Goal: Task Accomplishment & Management: Use online tool/utility

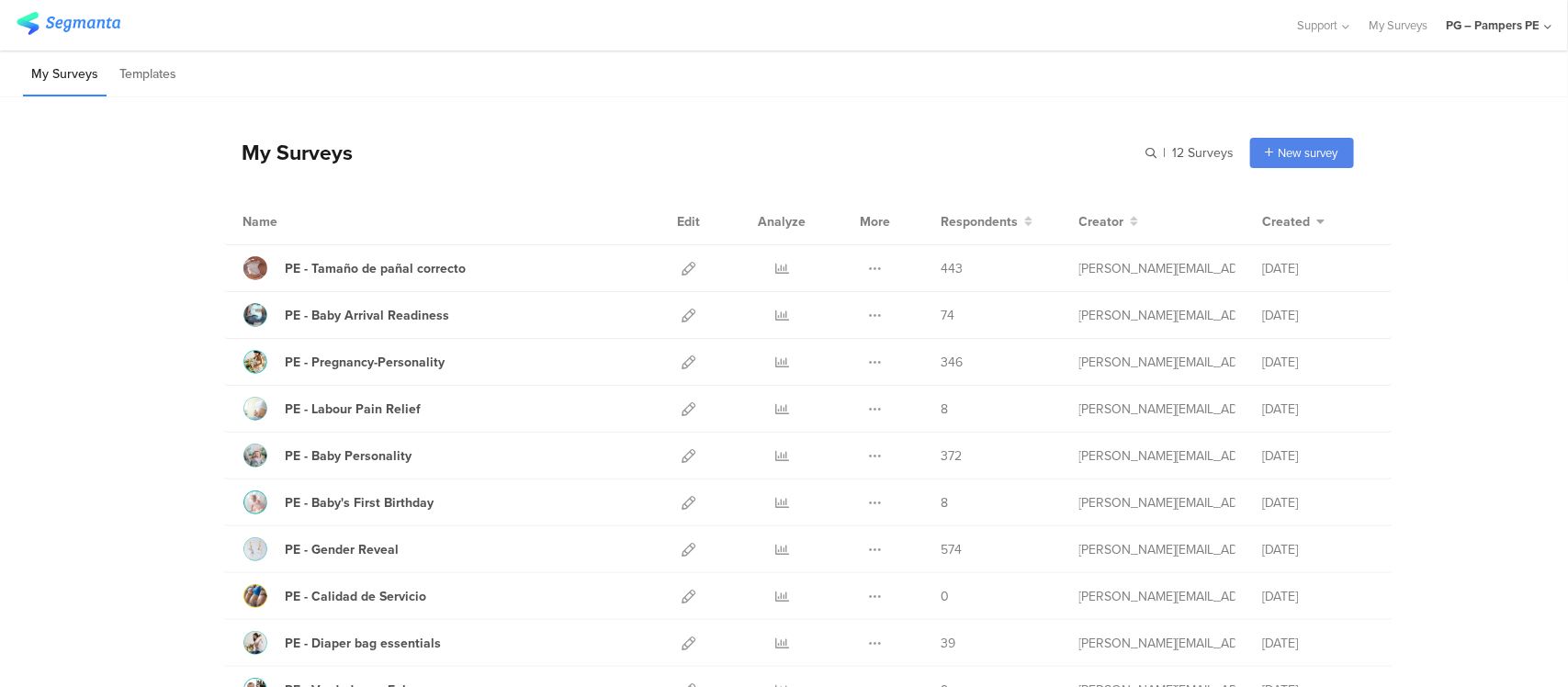
click at [1452, 21] on div "PG – Pampers PE" at bounding box center [1492, 26] width 94 height 18
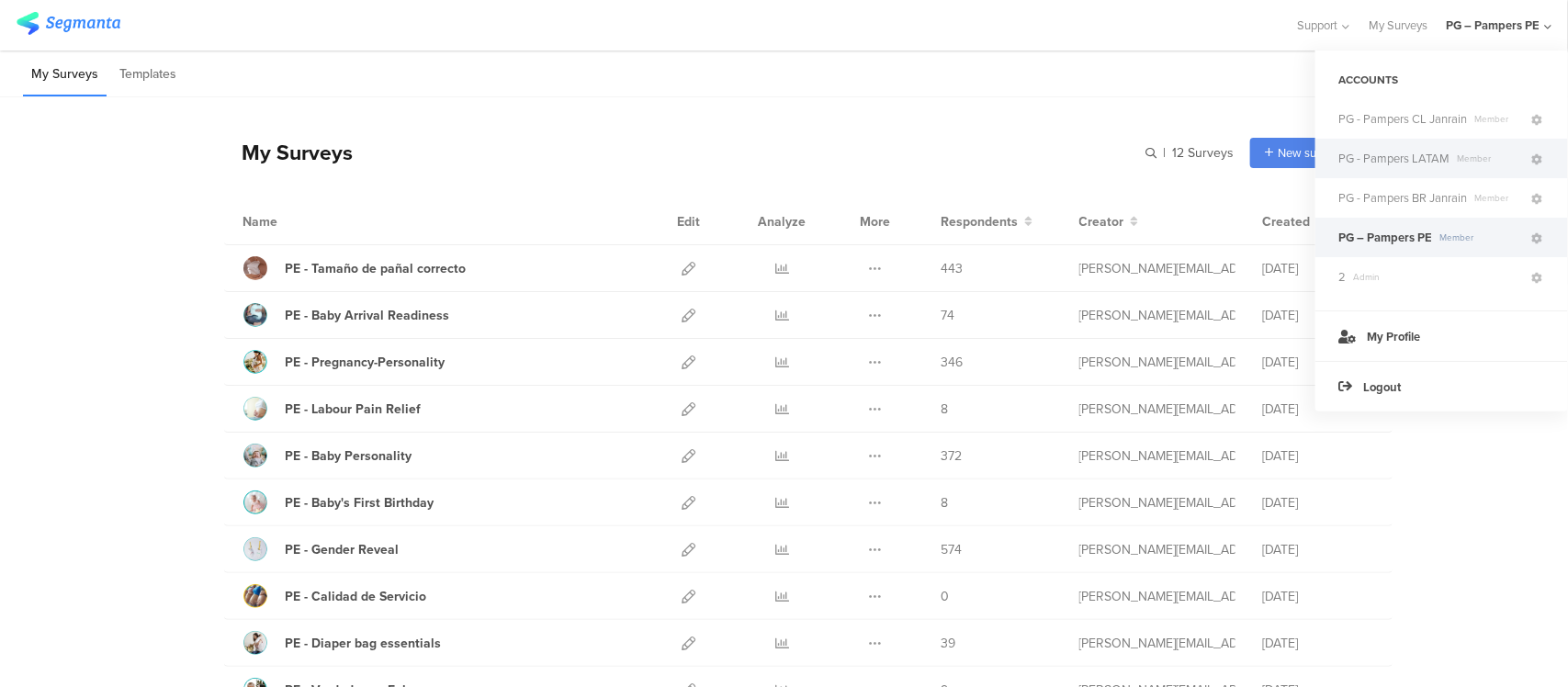
click at [1422, 160] on span "PG - Pampers LATAM" at bounding box center [1395, 158] width 112 height 18
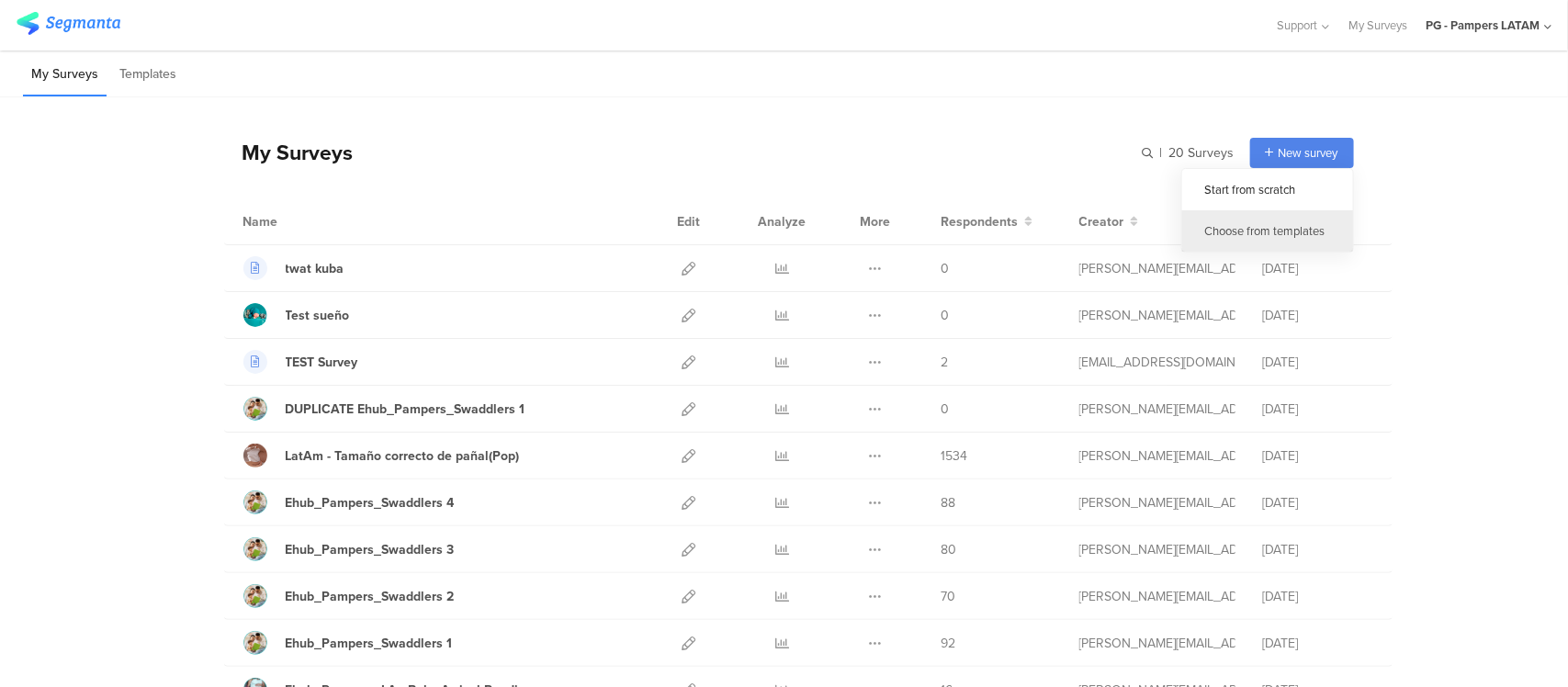
click at [1259, 222] on div "Choose from templates" at bounding box center [1268, 230] width 171 height 41
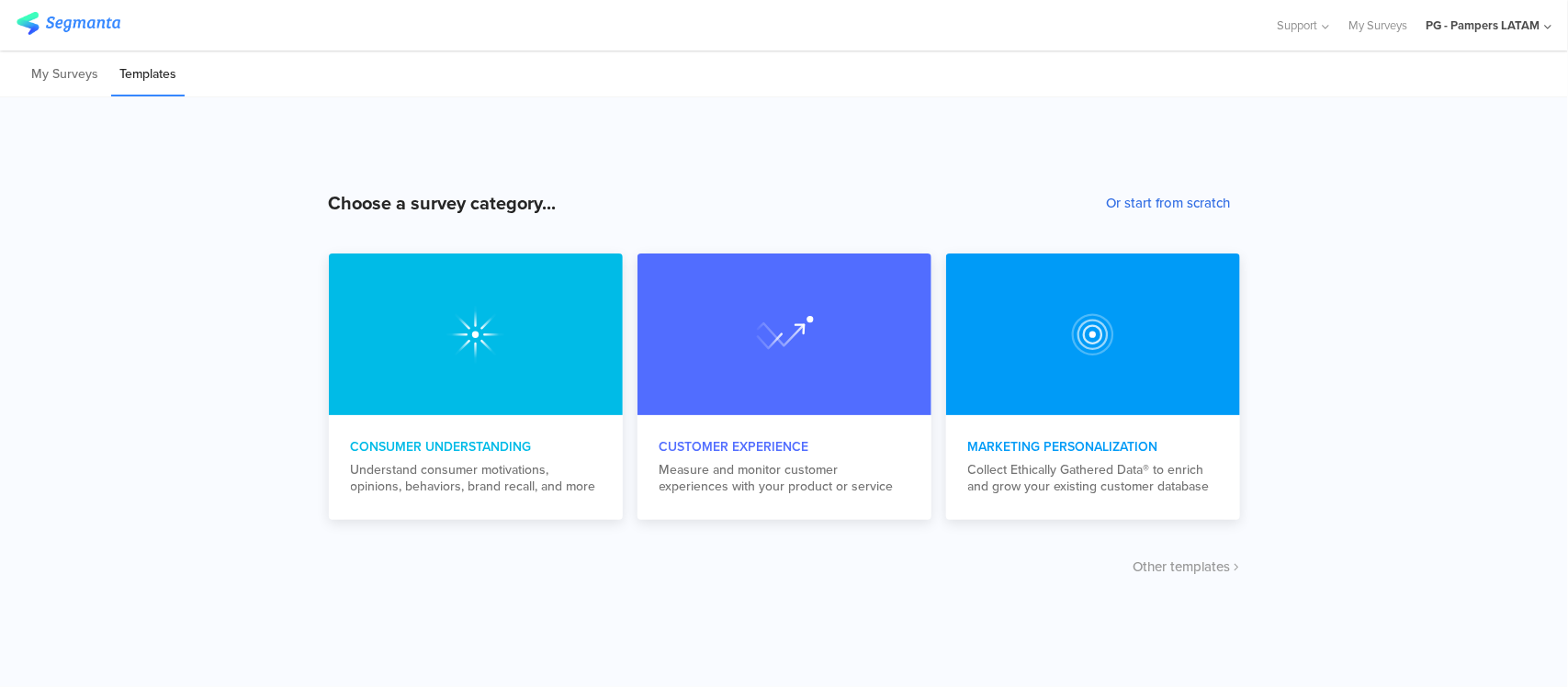
click at [1151, 207] on button "Or start from scratch" at bounding box center [1169, 203] width 124 height 20
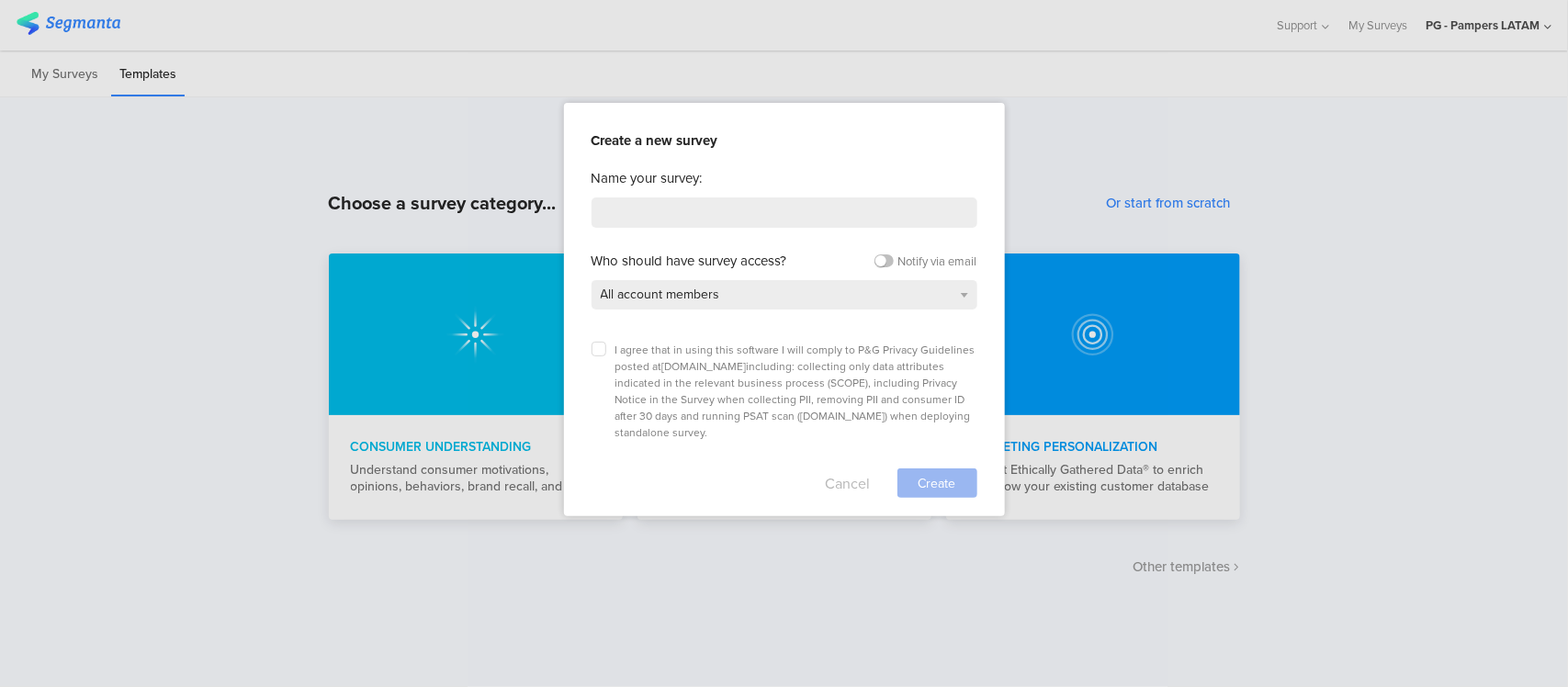
click at [847, 468] on button "Cancel" at bounding box center [848, 483] width 45 height 30
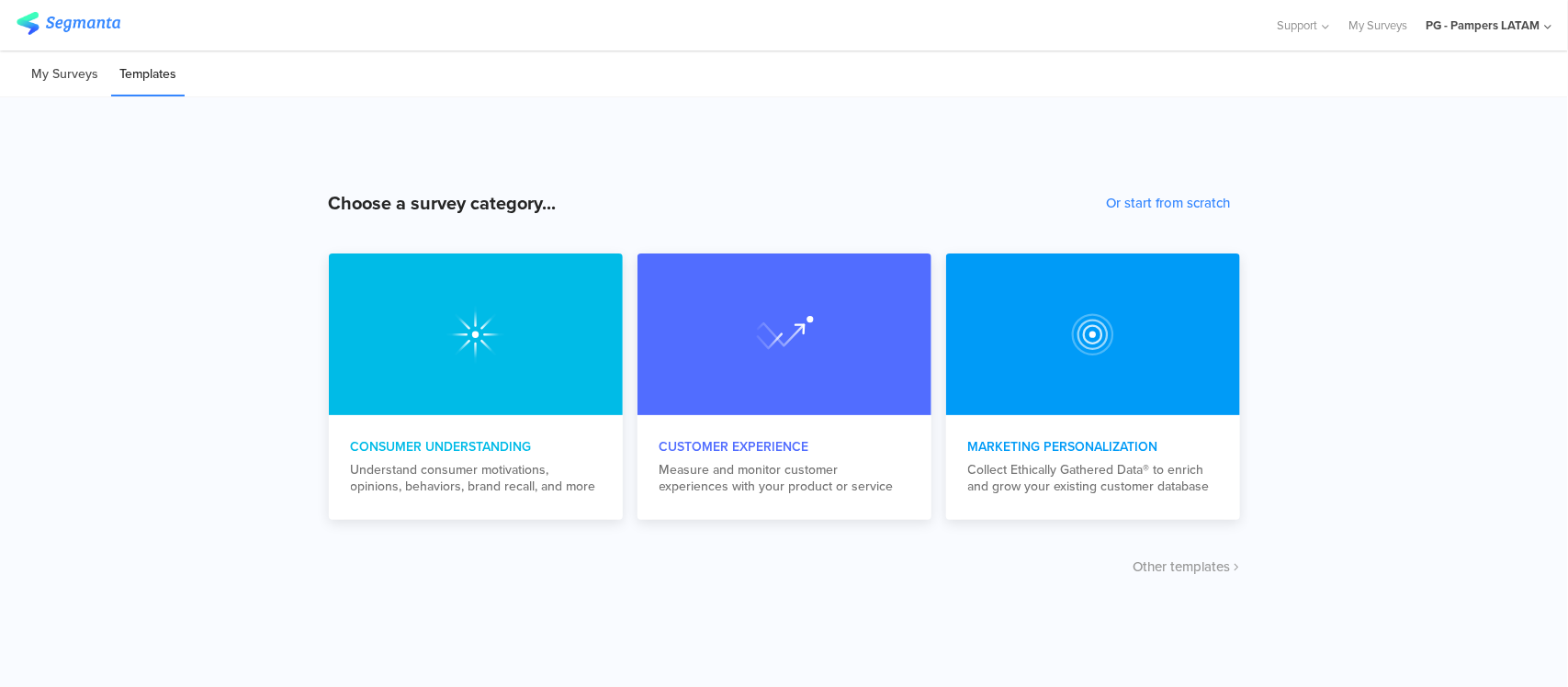
click at [88, 77] on li "My Surveys" at bounding box center [65, 74] width 84 height 43
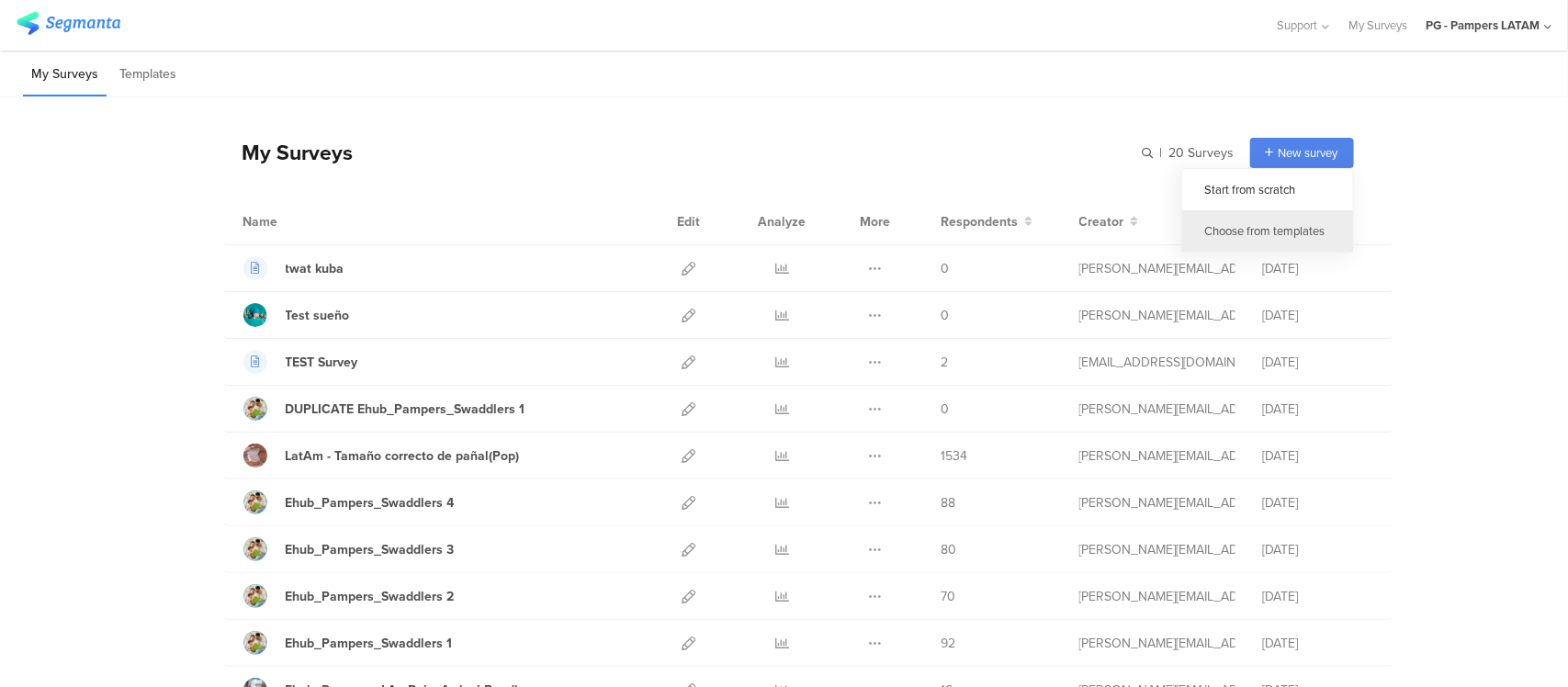
click at [1297, 230] on div "Choose from templates" at bounding box center [1268, 230] width 171 height 41
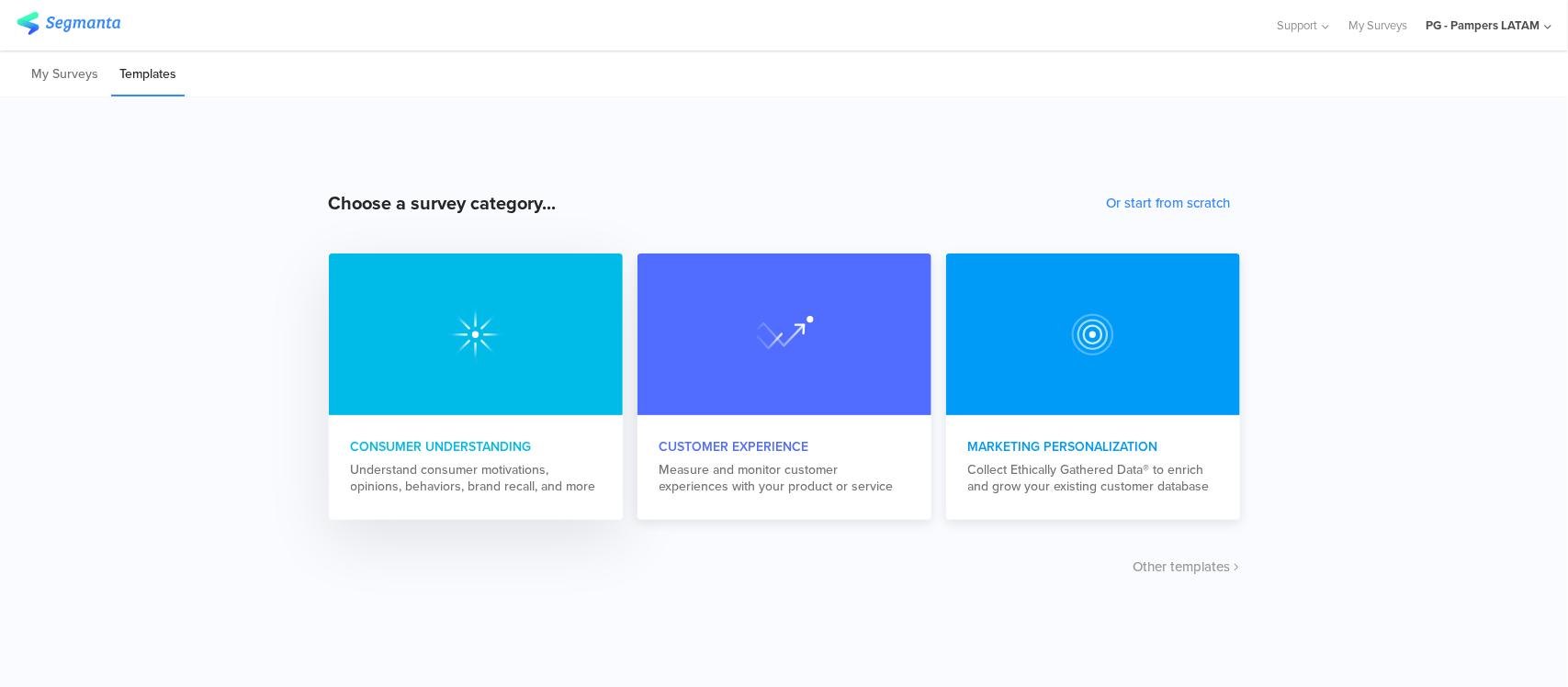
click at [535, 348] on div at bounding box center [475, 335] width 294 height 161
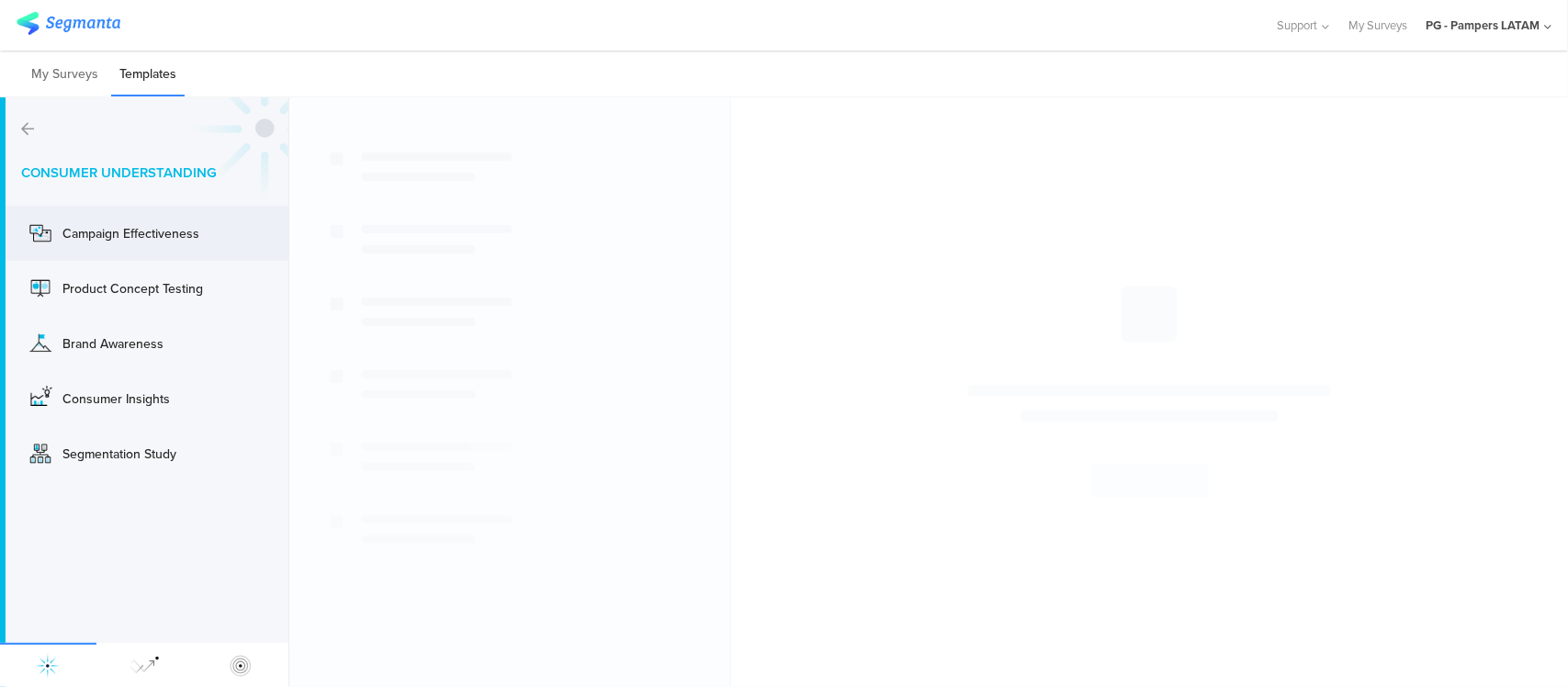
click at [167, 244] on div "Campaign Effectiveness" at bounding box center [118, 233] width 183 height 30
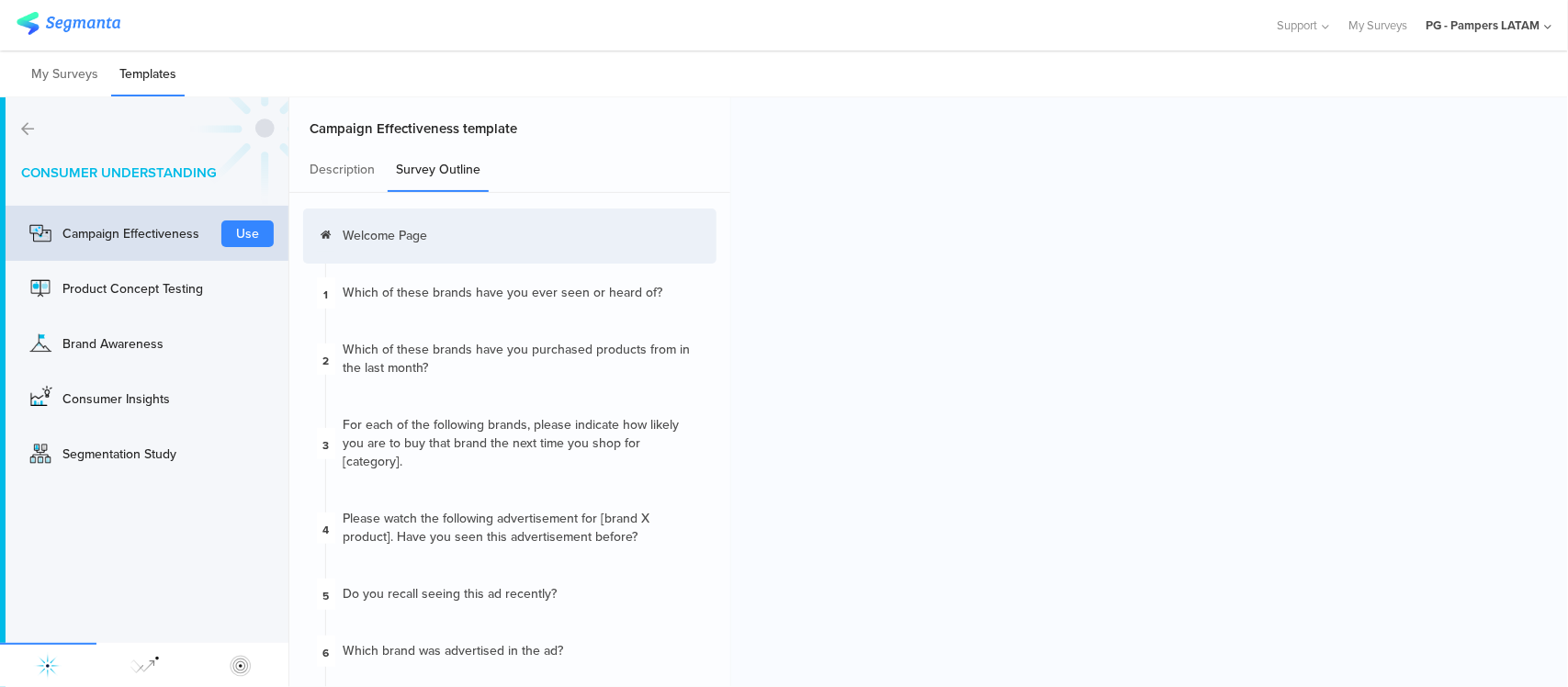
click at [445, 234] on div "Welcome Page" at bounding box center [509, 235] width 413 height 55
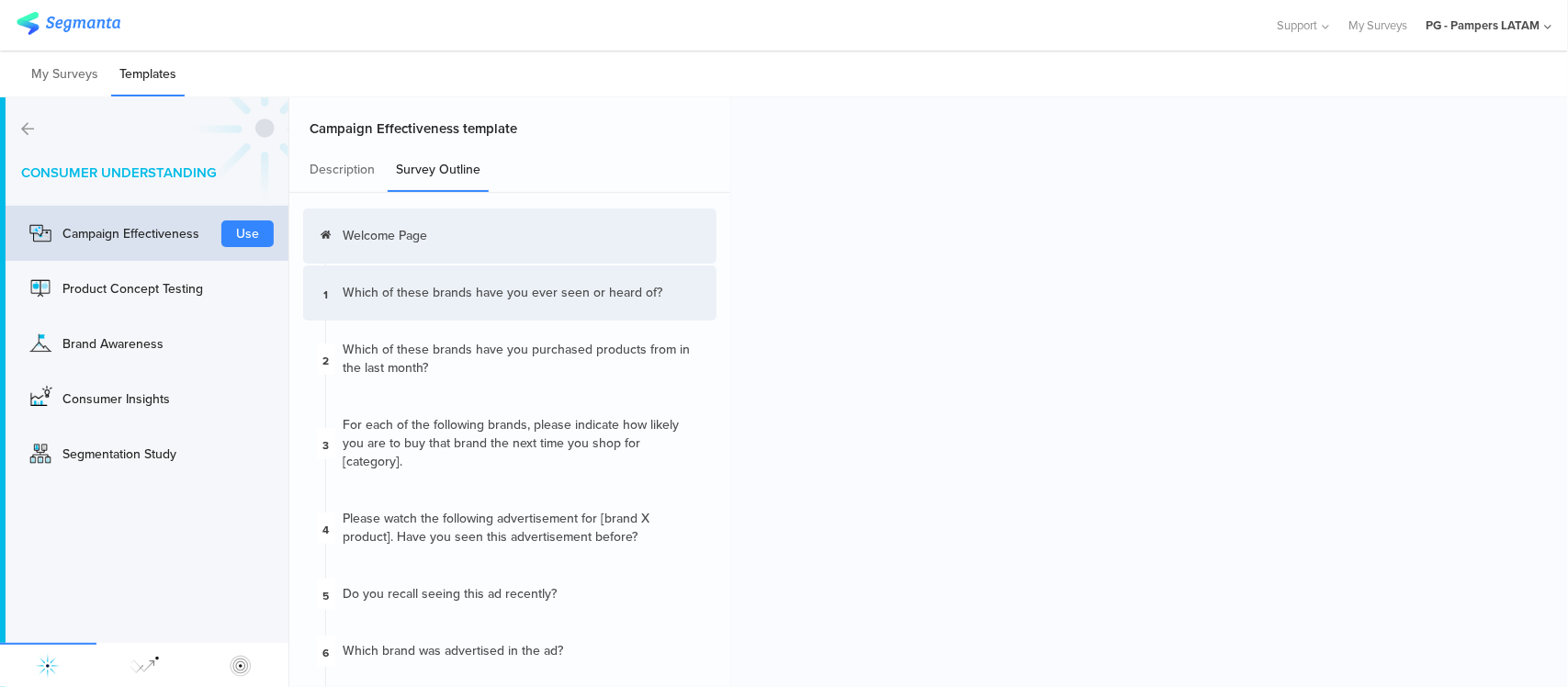
click at [450, 288] on div "Which of these brands have you ever﻿ seen or heard of﻿?" at bounding box center [502, 293] width 320 height 18
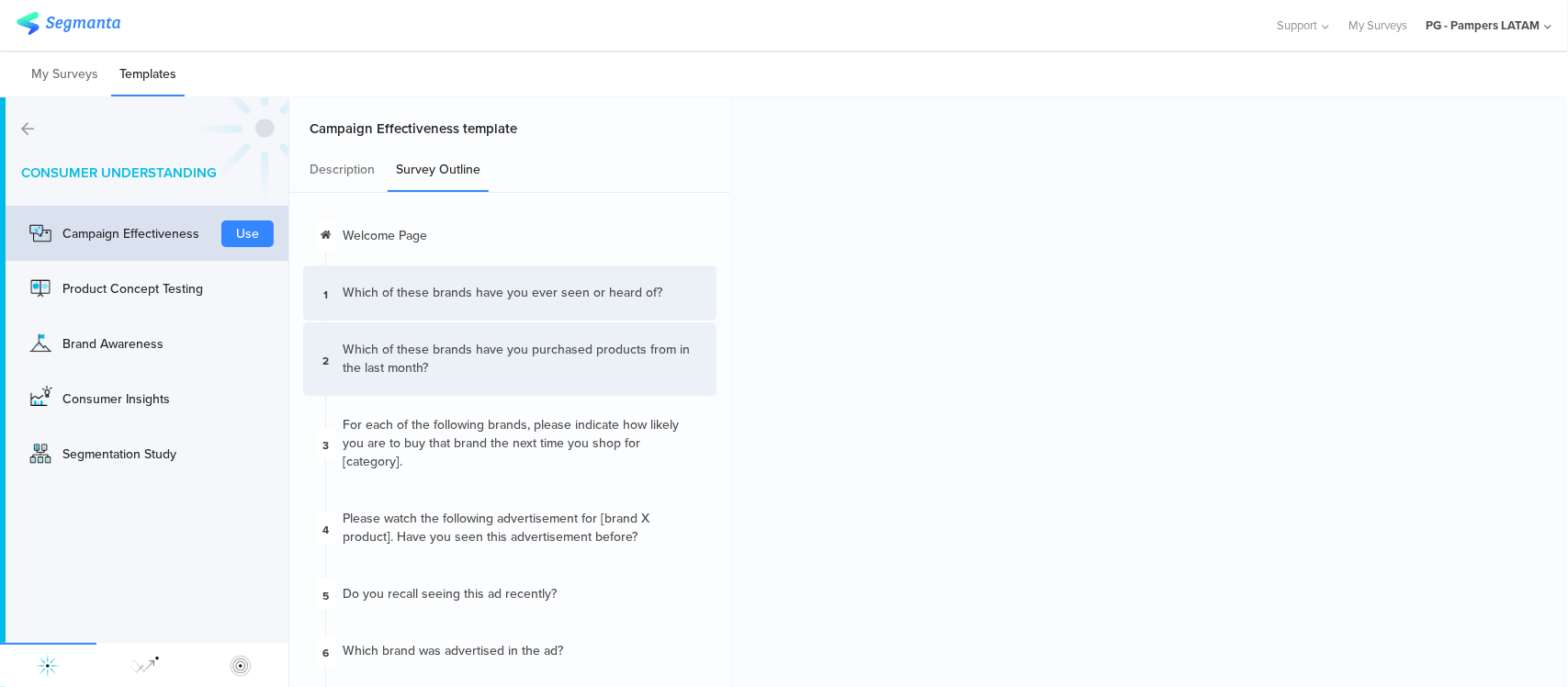
click at [525, 379] on div "2 Which of these brands have you ﻿purchased ﻿products from in the last month?" at bounding box center [509, 359] width 413 height 74
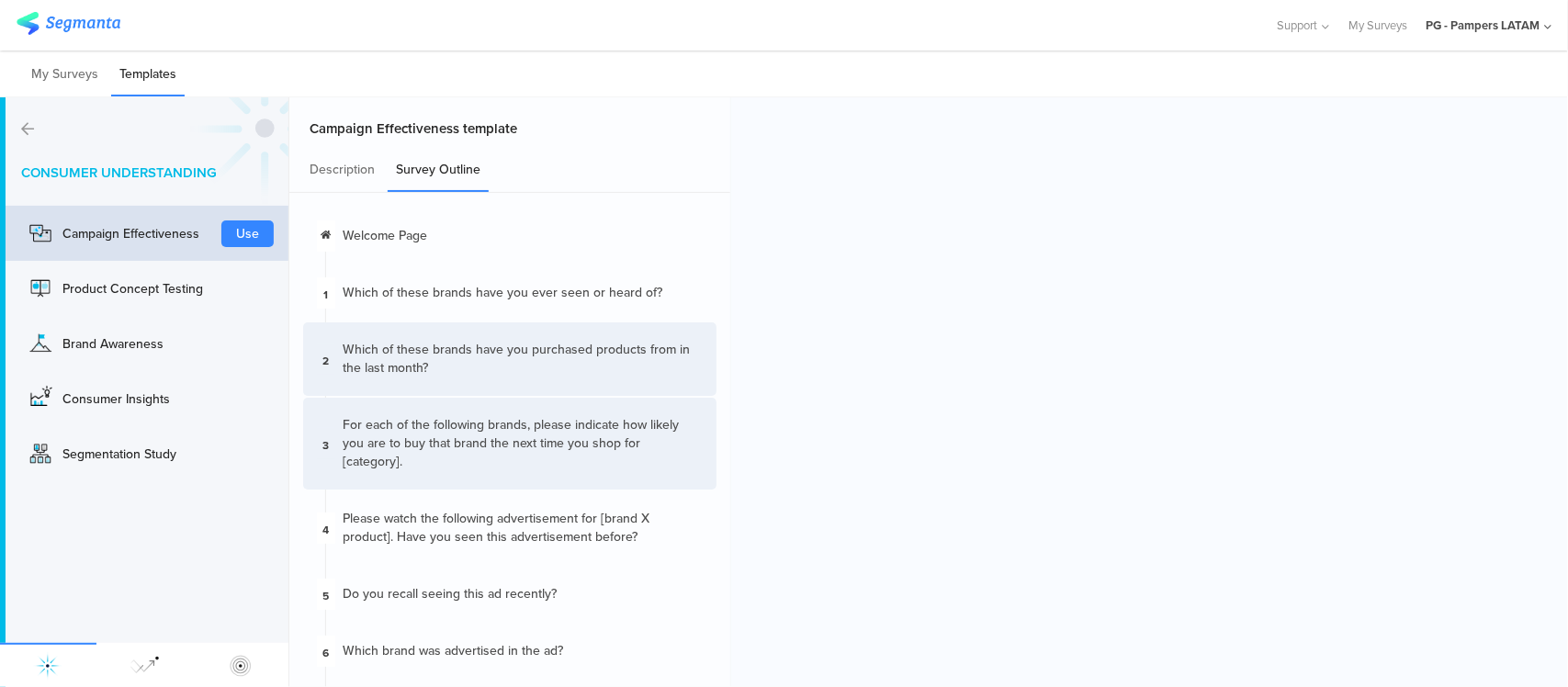
click at [519, 432] on div "For each of the following brands, please indicate how likely you are to buy tha…" at bounding box center [522, 443] width 360 height 55
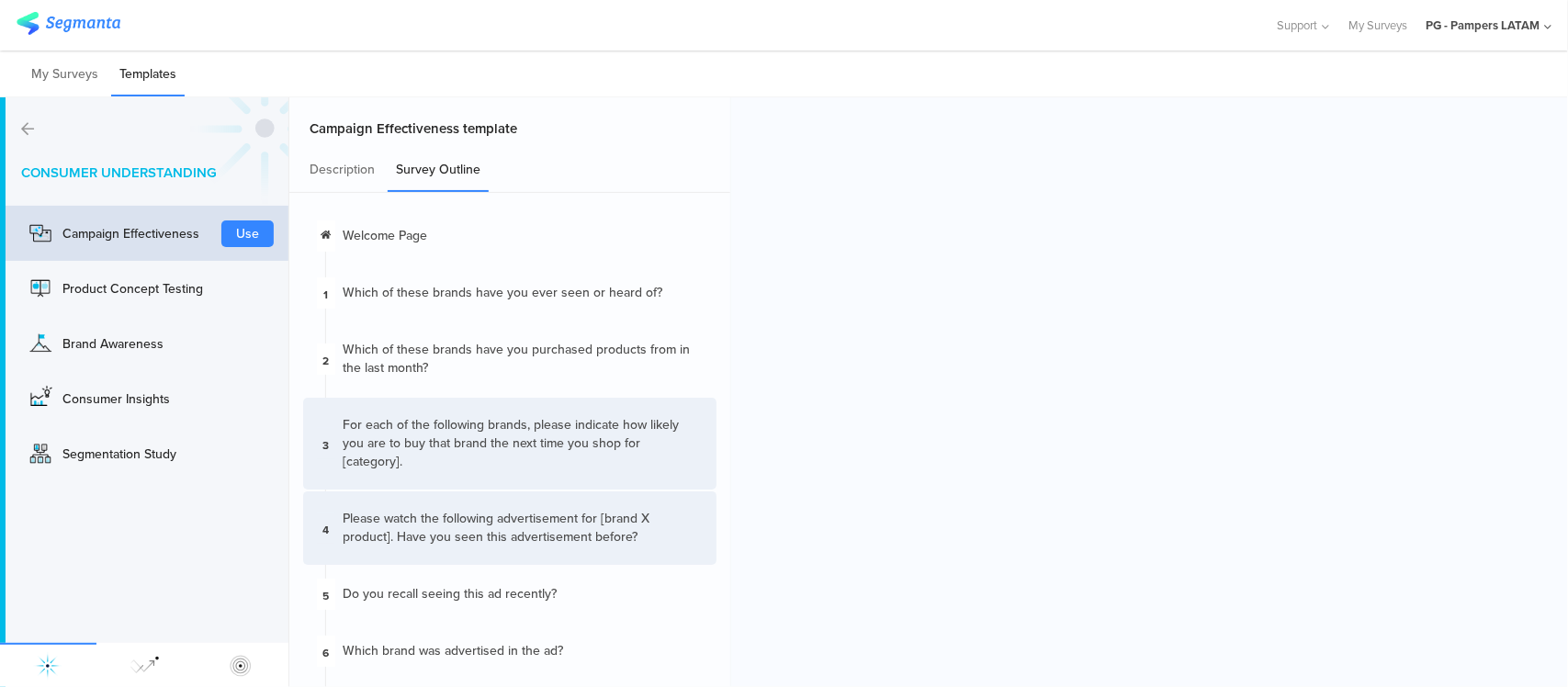
click at [439, 510] on div "Please watch the following advertisement for [brand X product]. Have you seen t…" at bounding box center [522, 528] width 360 height 37
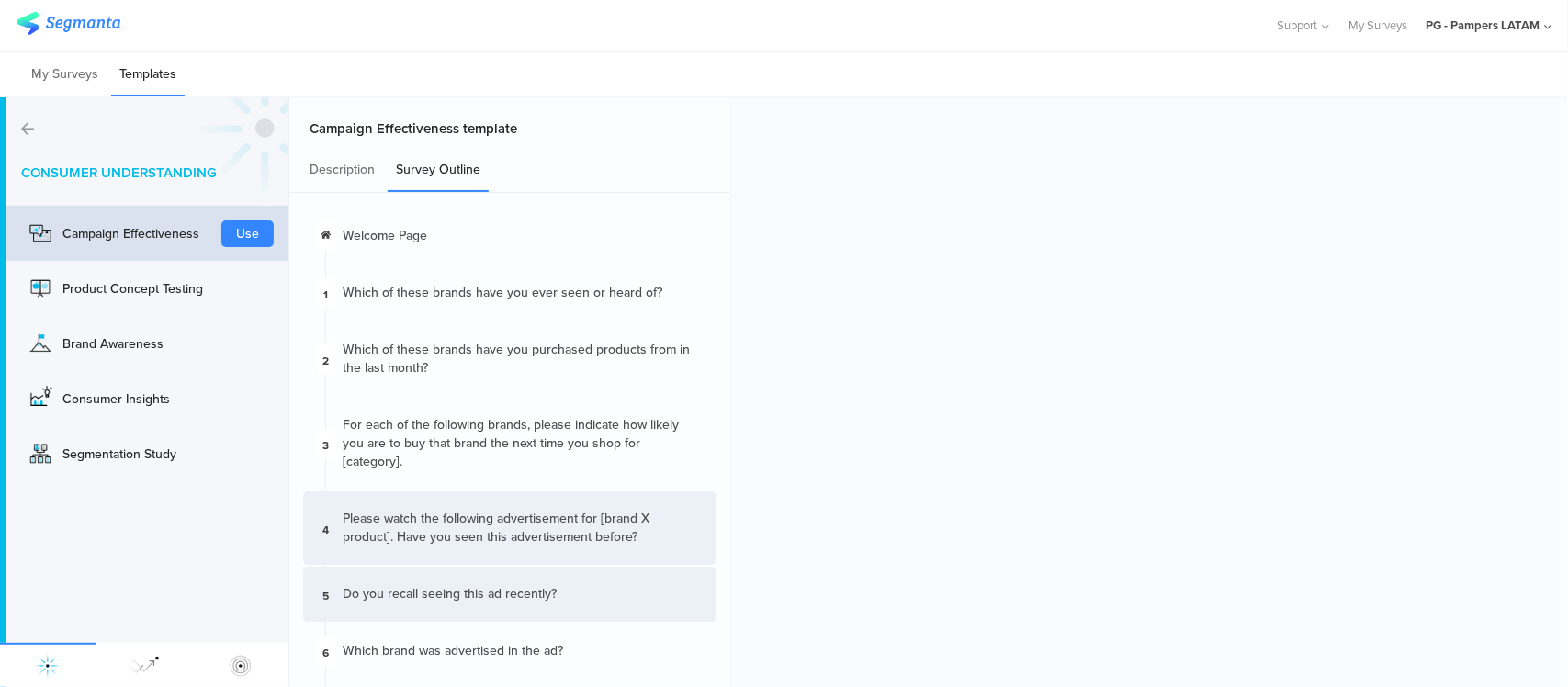
click at [436, 585] on div "5 ﻿Do you recall seeing this ad recently?﻿" at bounding box center [509, 593] width 413 height 55
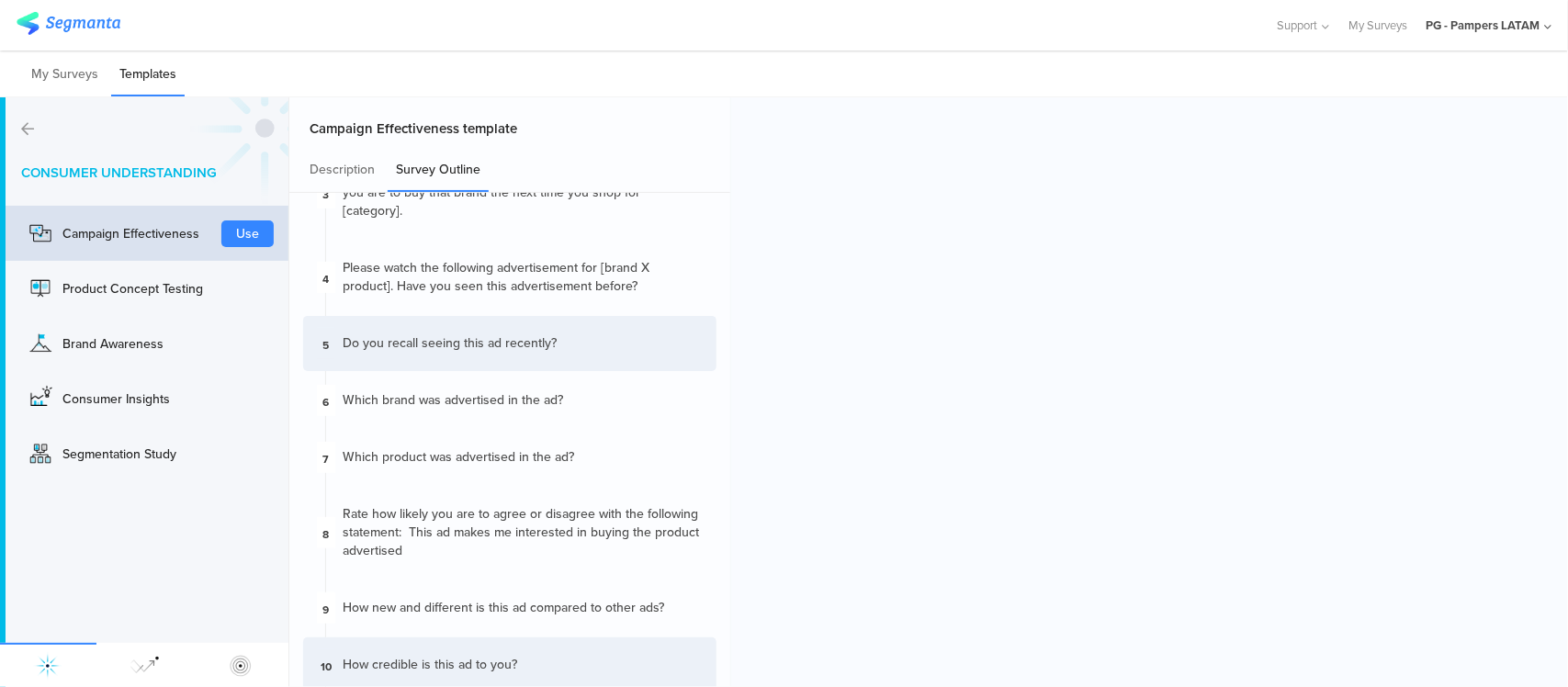
scroll to position [344, 0]
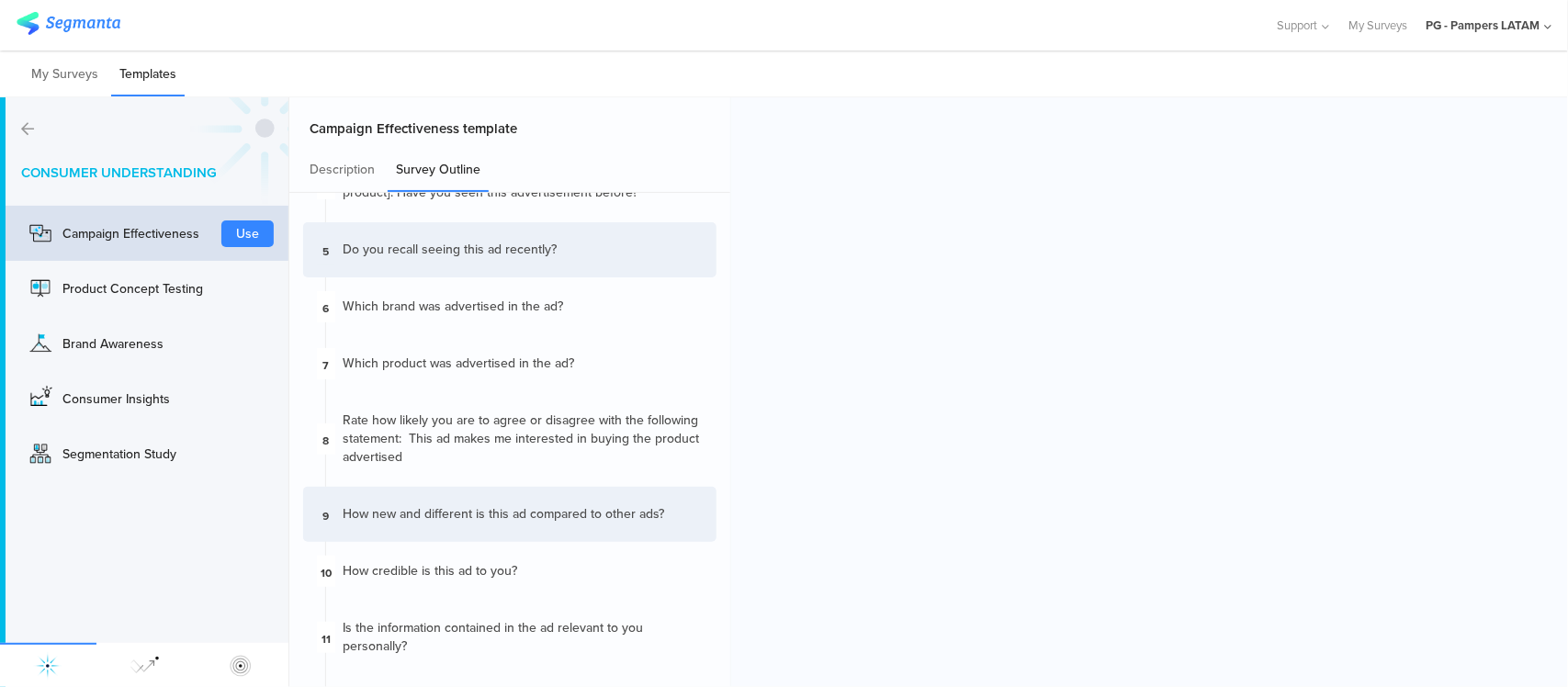
click at [490, 514] on div "9 How new and different is this ad compared to other ads?" at bounding box center [509, 514] width 413 height 55
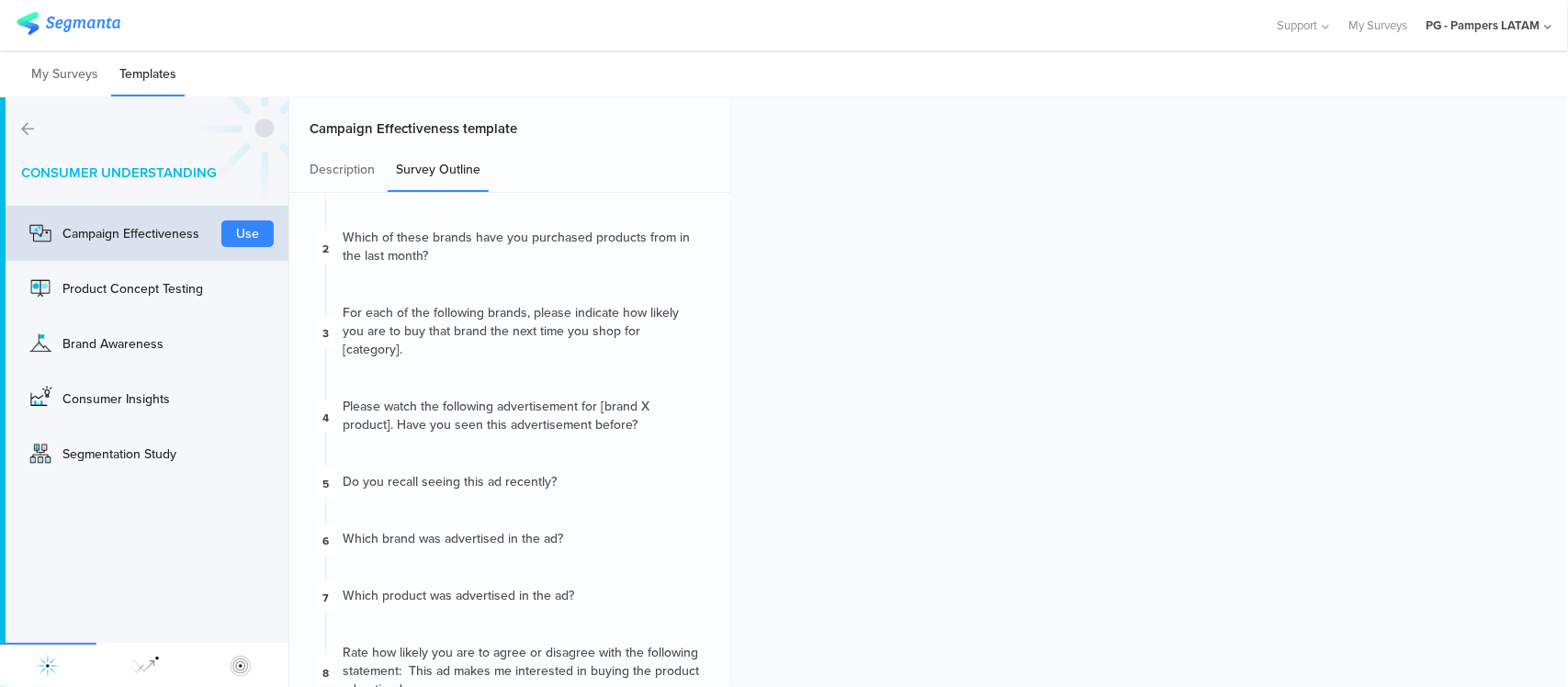
scroll to position [0, 0]
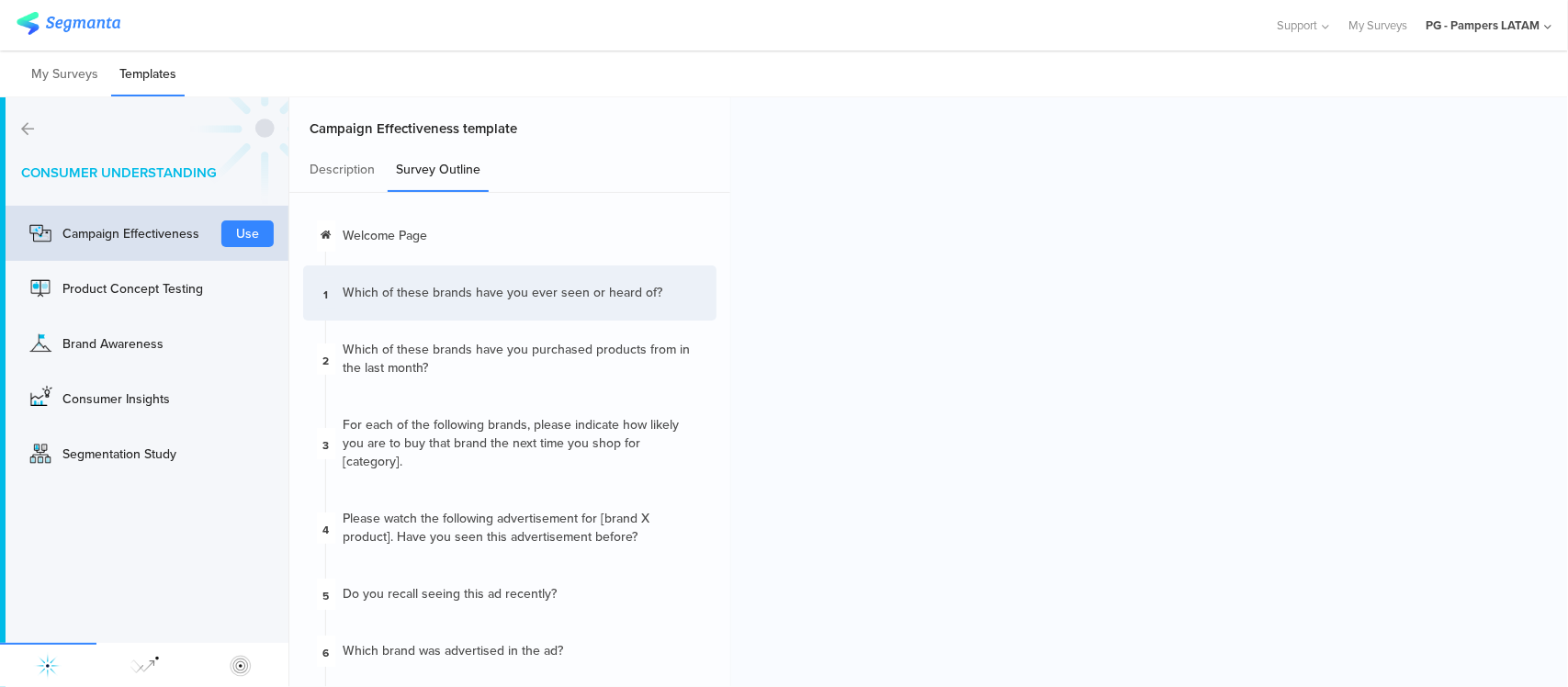
click at [471, 306] on div "1 Which of these brands have you ever﻿ seen or heard of﻿?" at bounding box center [509, 293] width 413 height 55
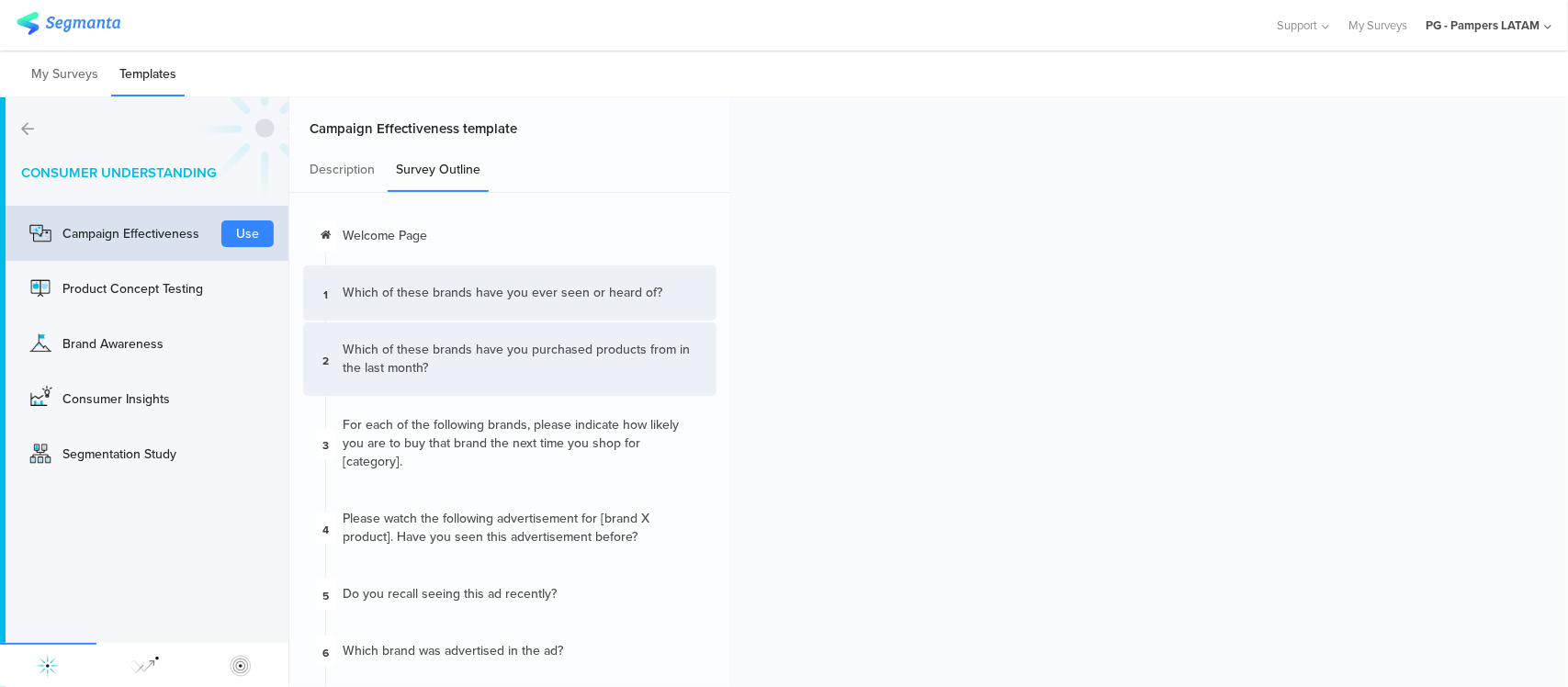
click at [489, 356] on div "Which of these brands have you ﻿purchased ﻿products from in the last month?" at bounding box center [522, 358] width 360 height 37
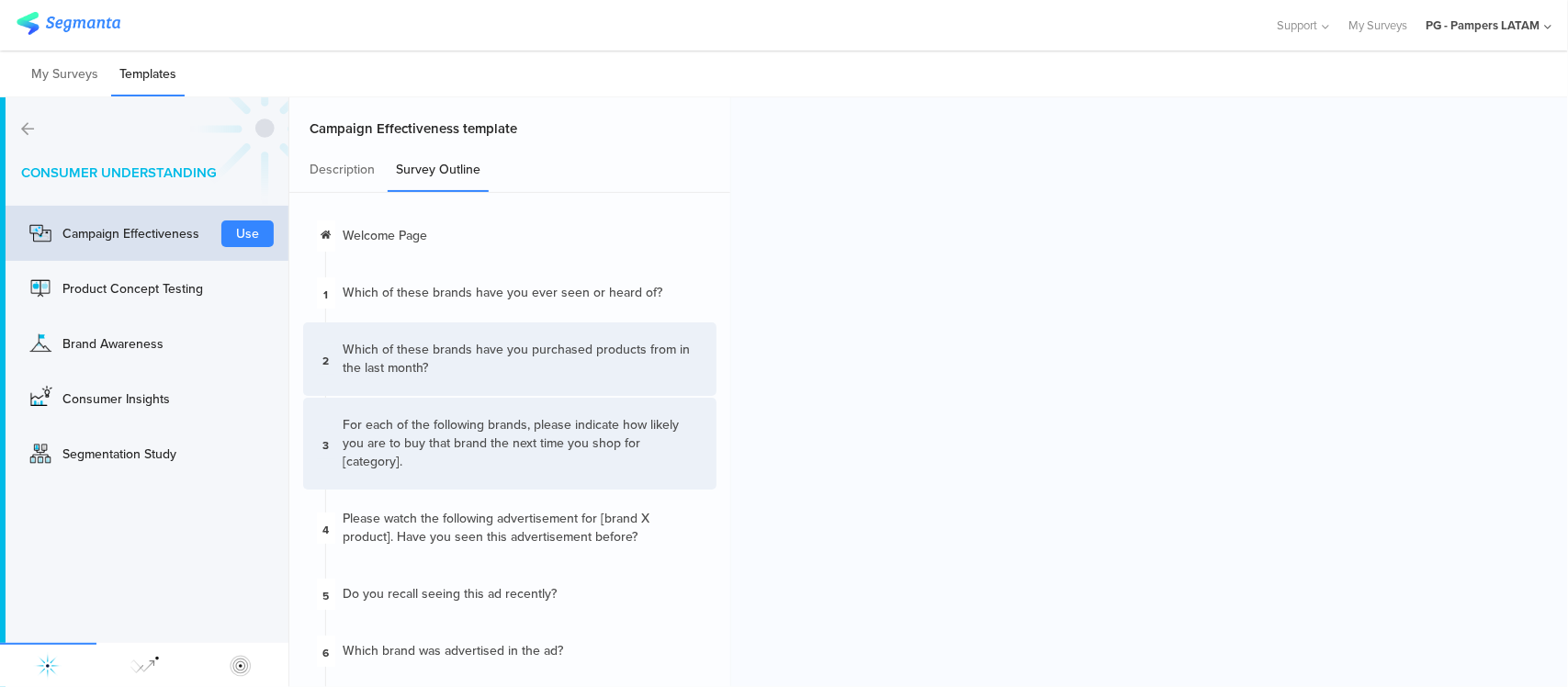
click at [514, 438] on div "For each of the following brands, please indicate how likely you are to buy tha…" at bounding box center [522, 443] width 360 height 55
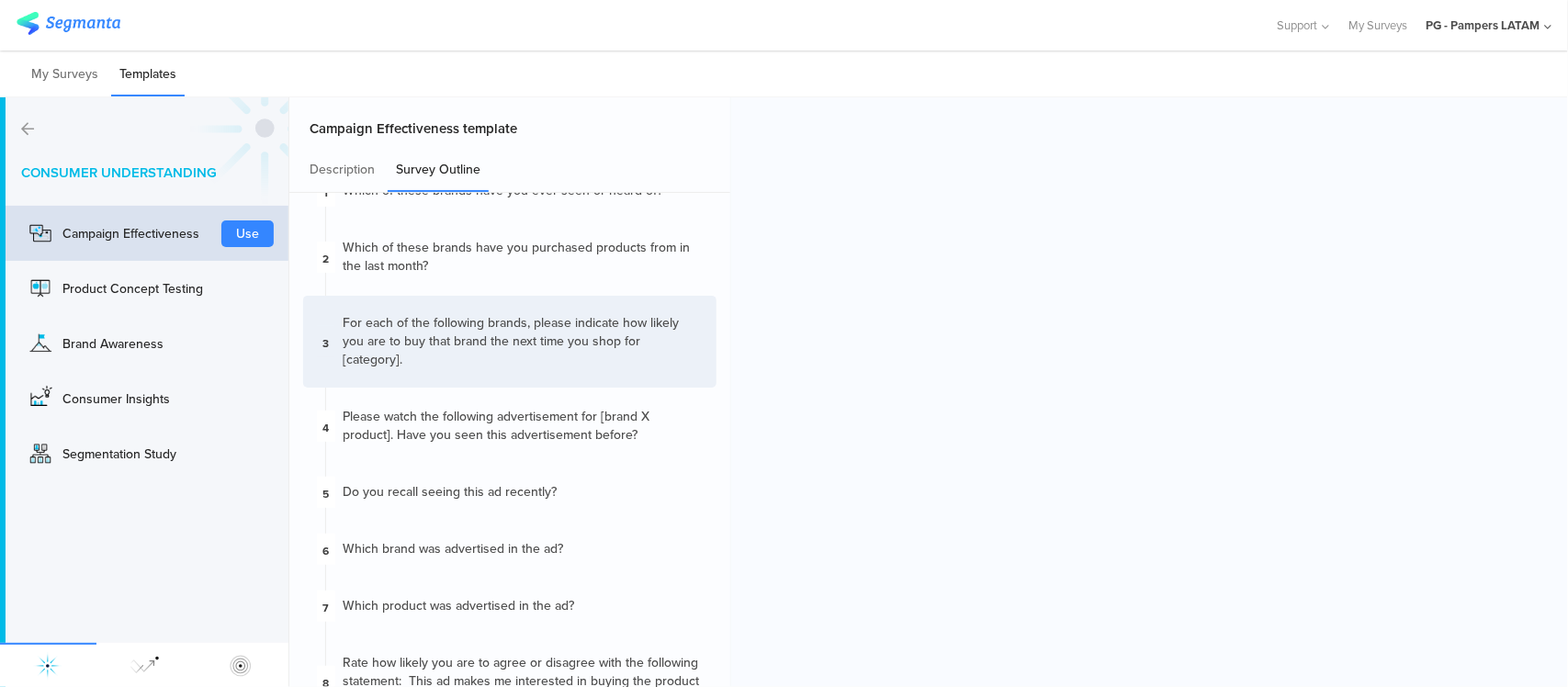
scroll to position [114, 0]
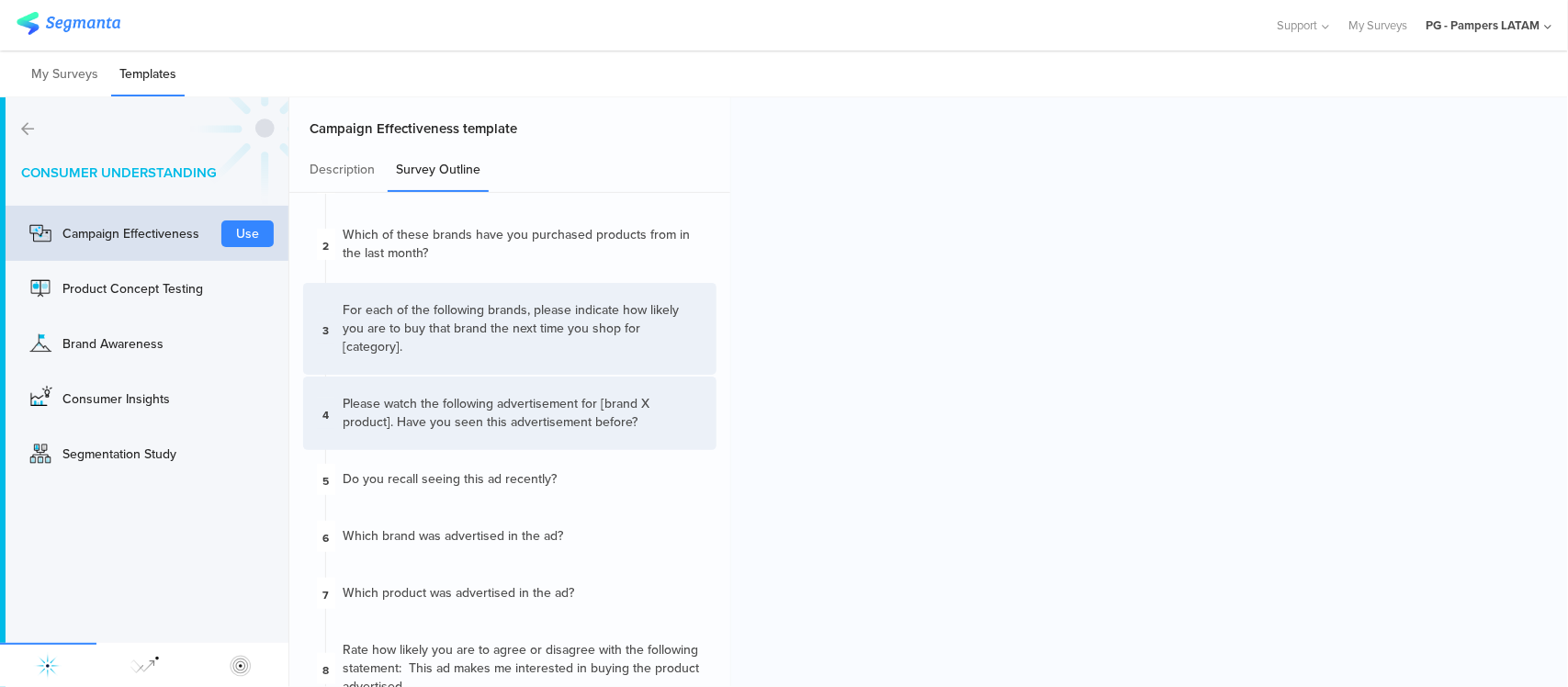
click at [537, 395] on div "Please watch the following advertisement for [brand X product]. Have you seen t…" at bounding box center [522, 413] width 360 height 37
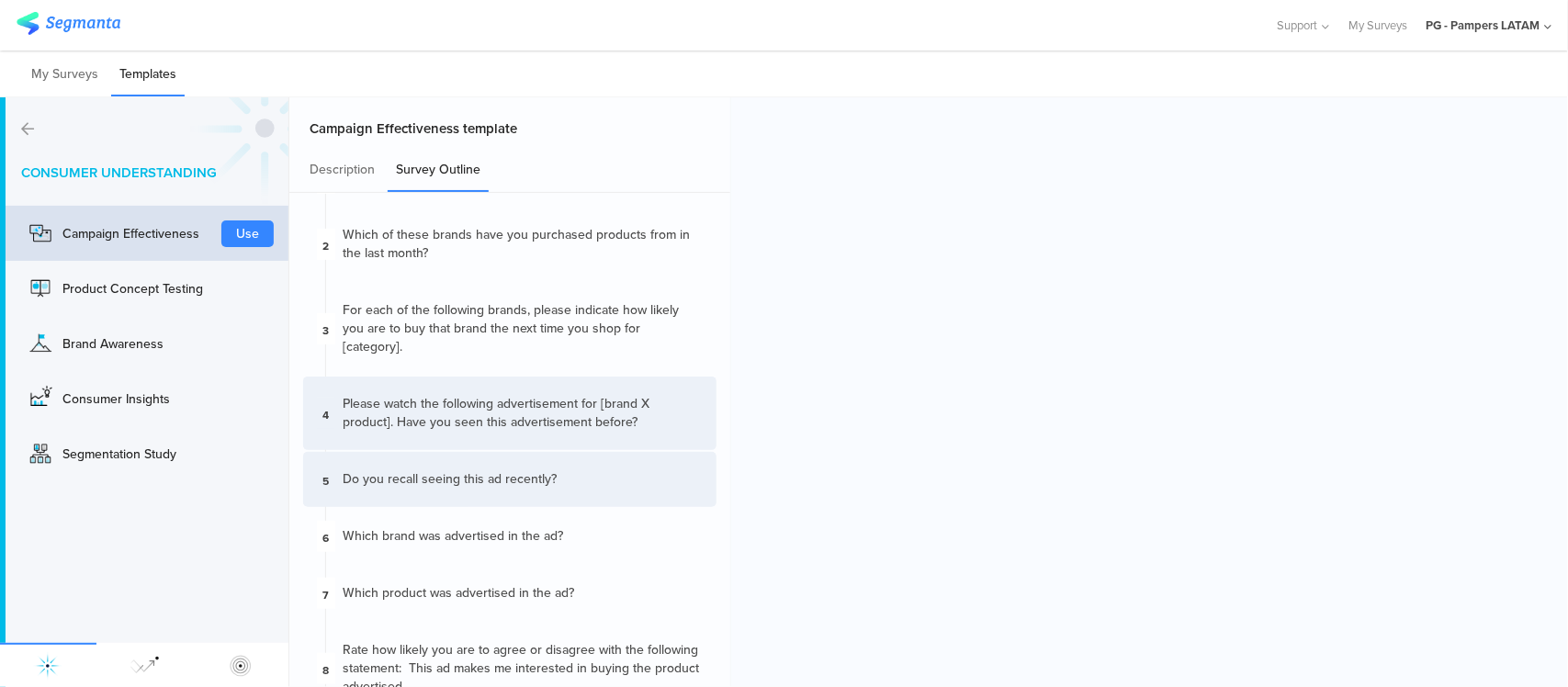
click at [418, 470] on div "﻿Do you recall seeing this ad recently?﻿" at bounding box center [449, 479] width 214 height 18
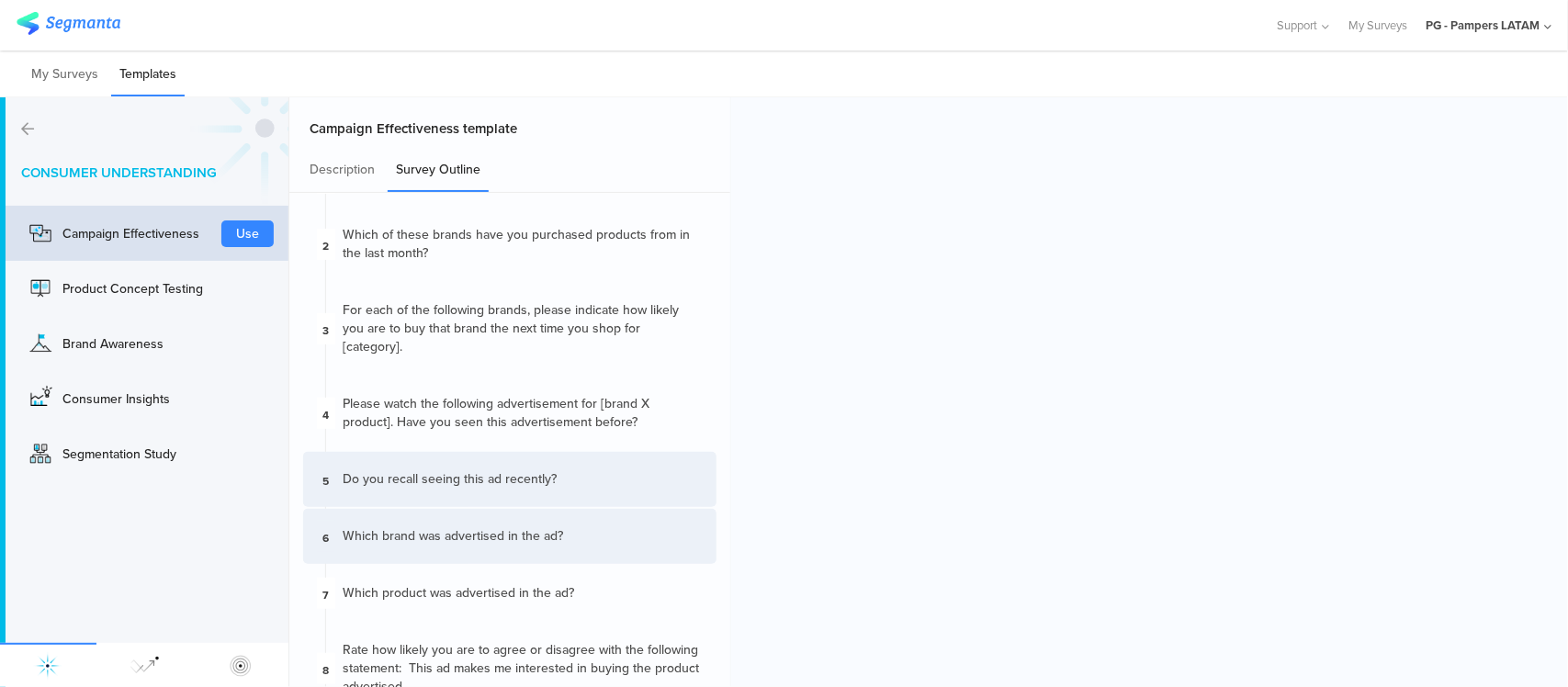
click at [525, 527] on div "Which brand was advertised in the ad?" at bounding box center [452, 536] width 220 height 18
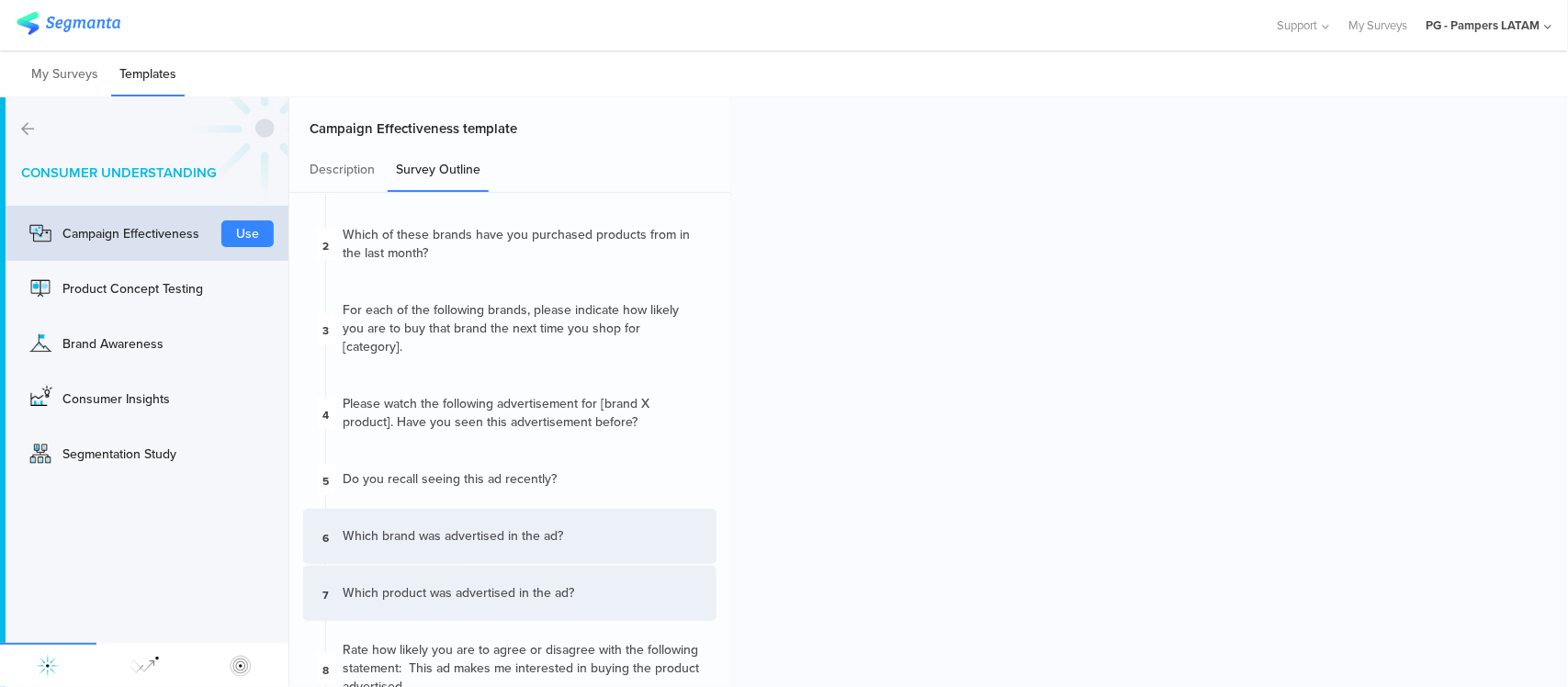
click at [503, 583] on div "Which product was advertised in the ad?" at bounding box center [458, 592] width 231 height 18
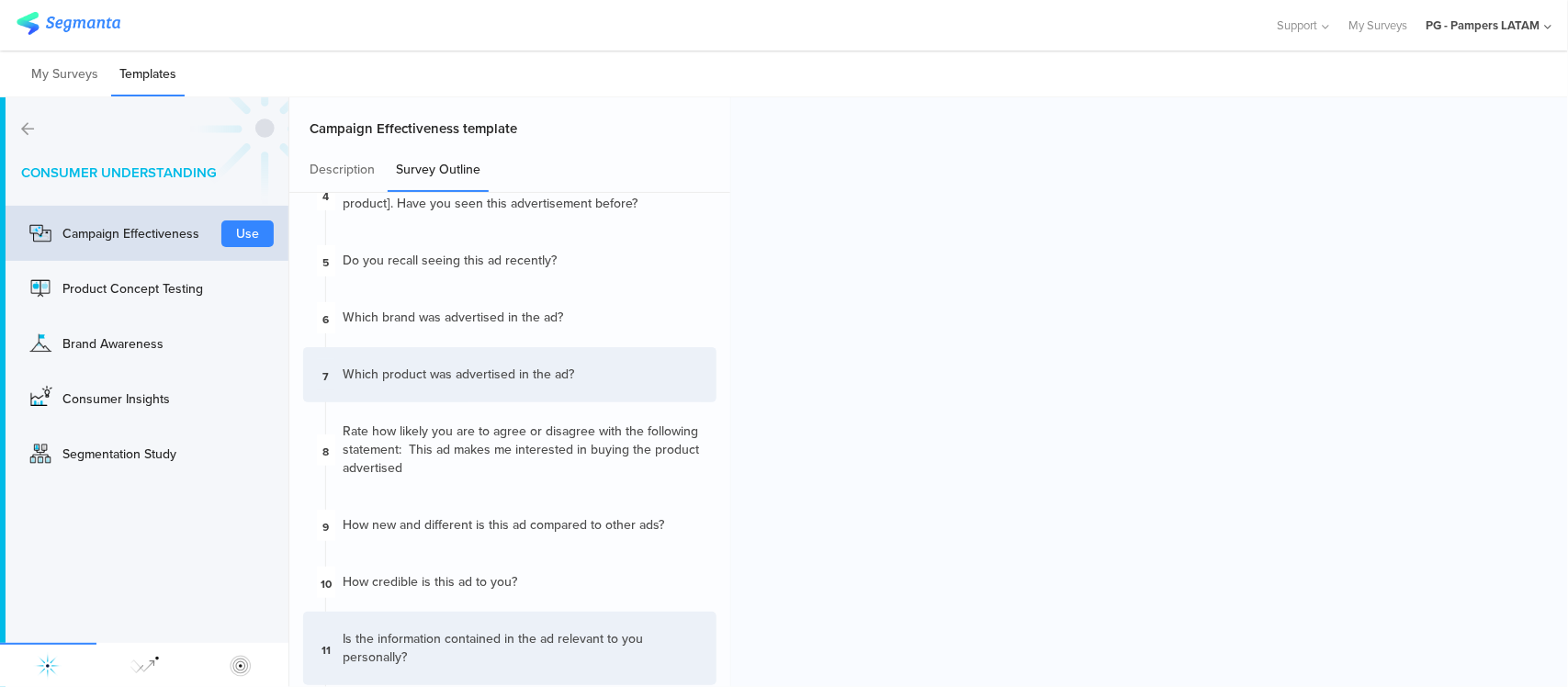
scroll to position [344, 0]
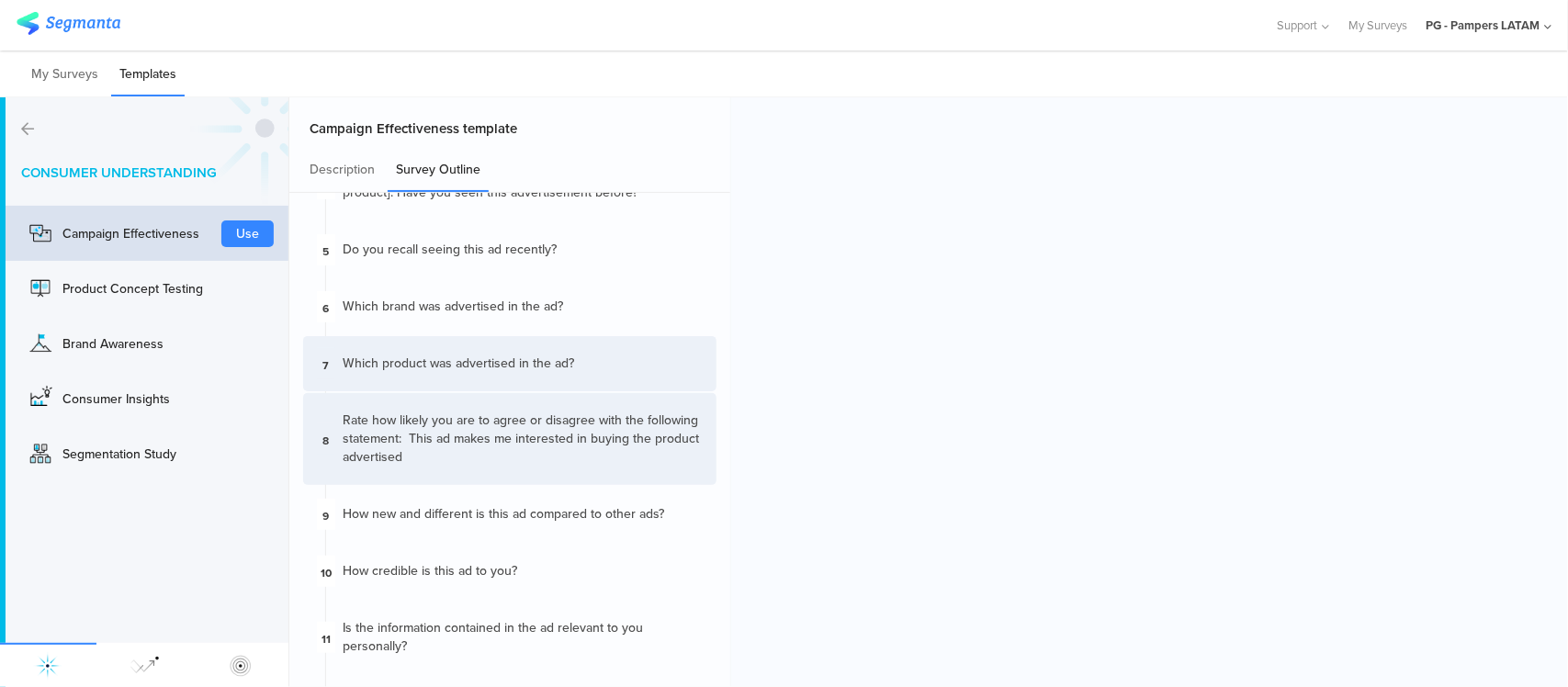
click at [514, 422] on div "Rate how likely you are to agree or disagree with the following statement: This…" at bounding box center [522, 438] width 360 height 55
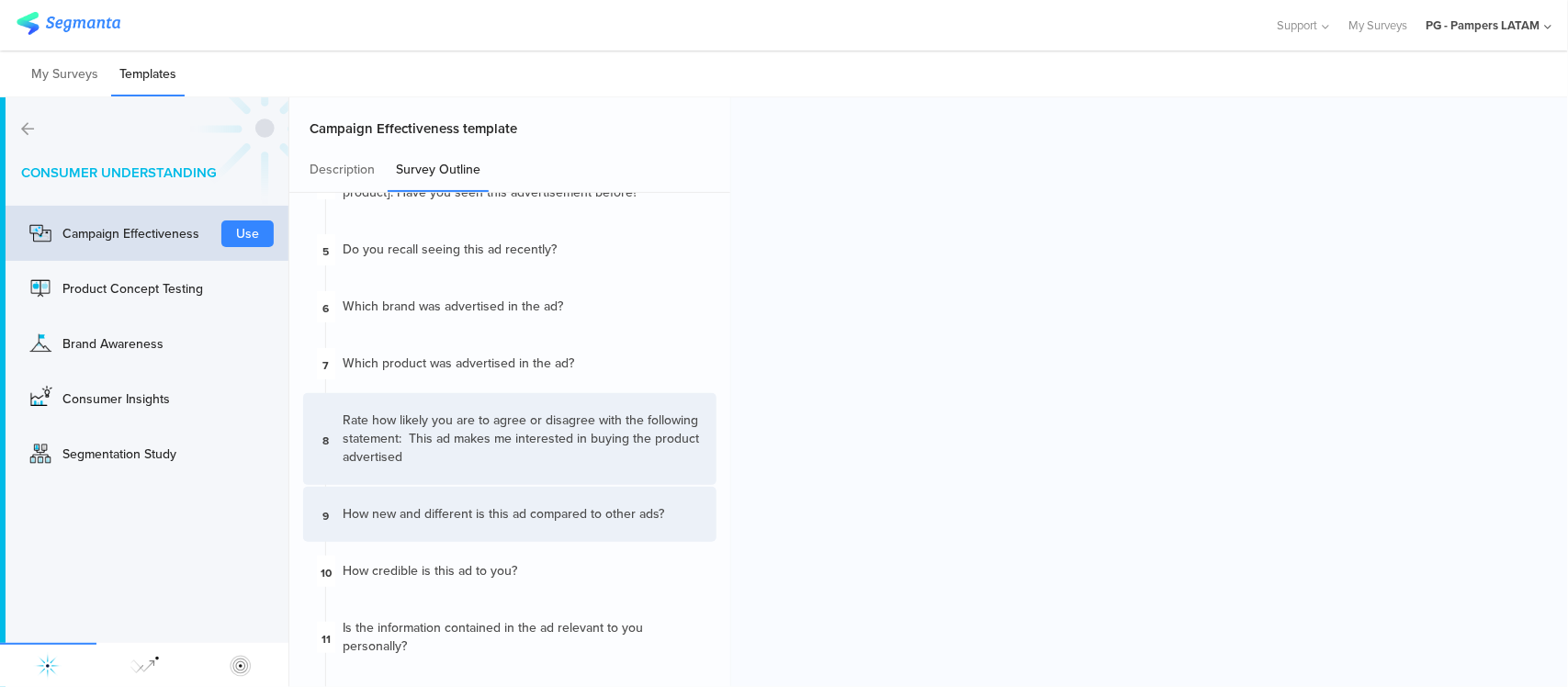
click at [488, 505] on div "How new and different is this ad compared to other ads?" at bounding box center [503, 514] width 322 height 18
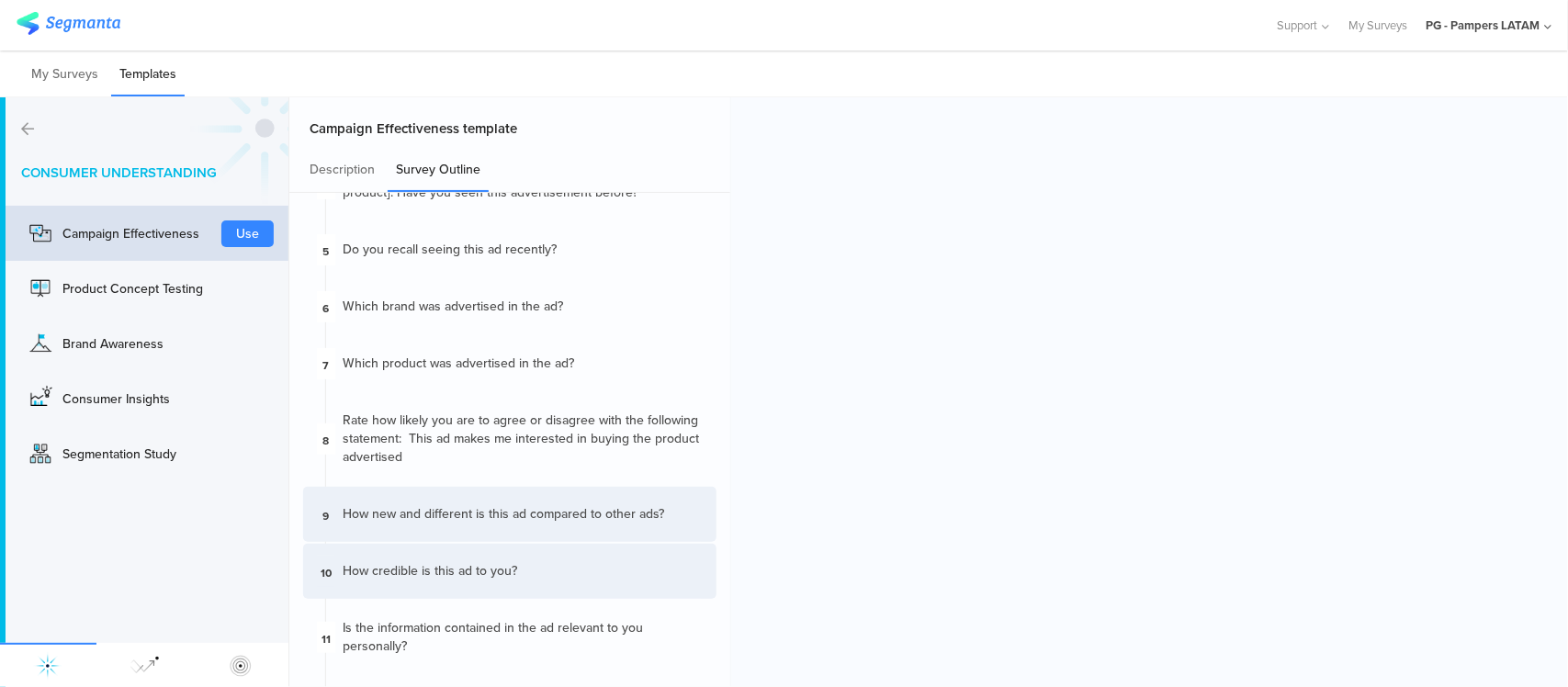
click at [487, 562] on div "How credible is this ad to you?" at bounding box center [429, 571] width 174 height 18
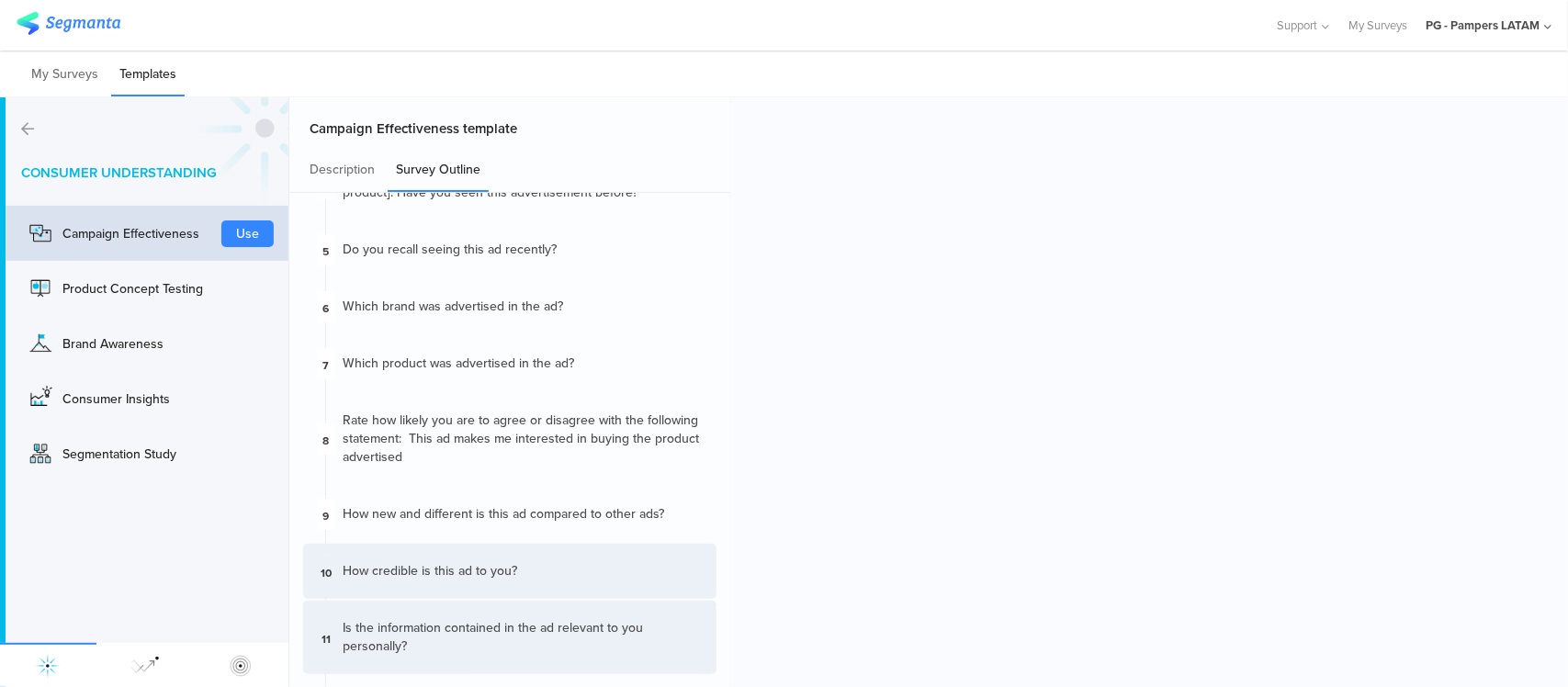
click at [473, 600] on div "11 Is the information contained in the ad relevant to you personally?" at bounding box center [509, 637] width 413 height 74
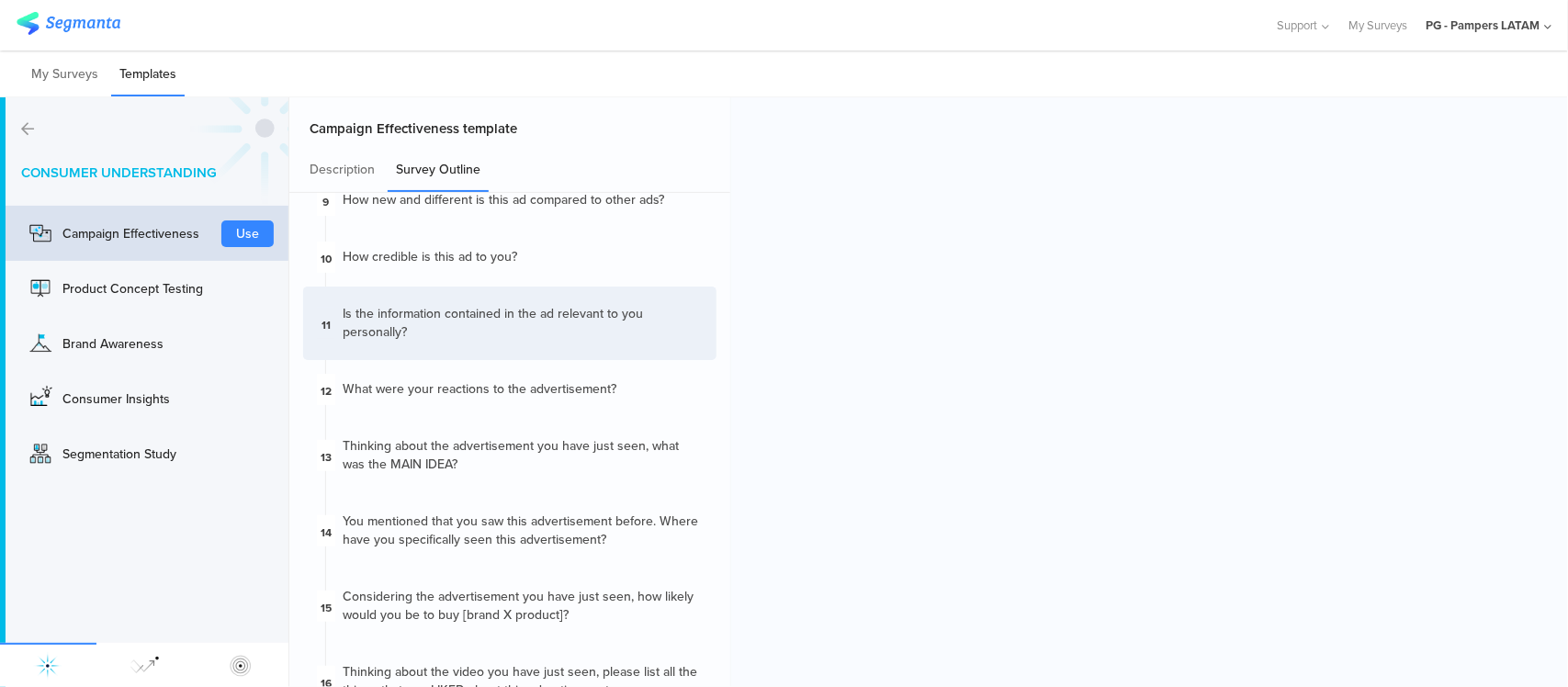
scroll to position [689, 0]
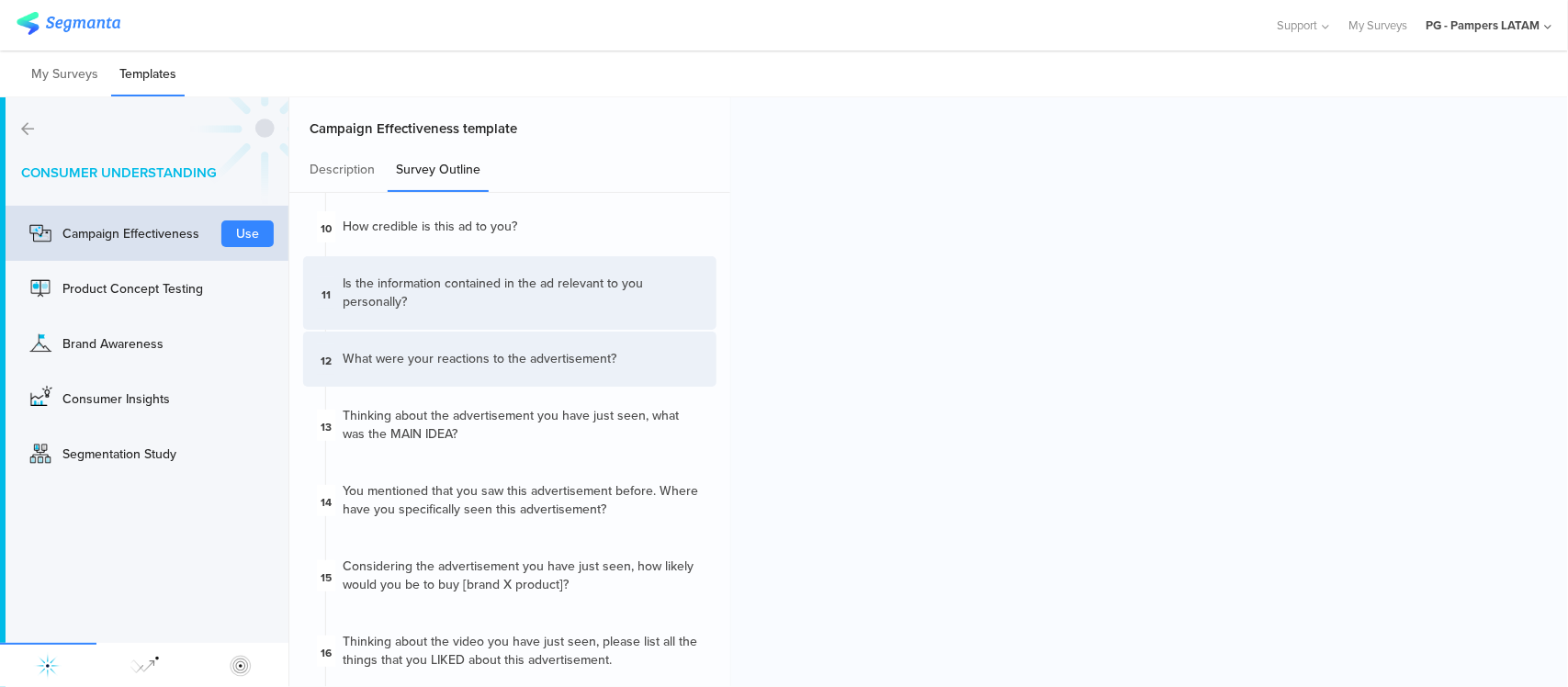
click at [422, 349] on div "What were your reactions to the advertisement?" at bounding box center [479, 358] width 274 height 18
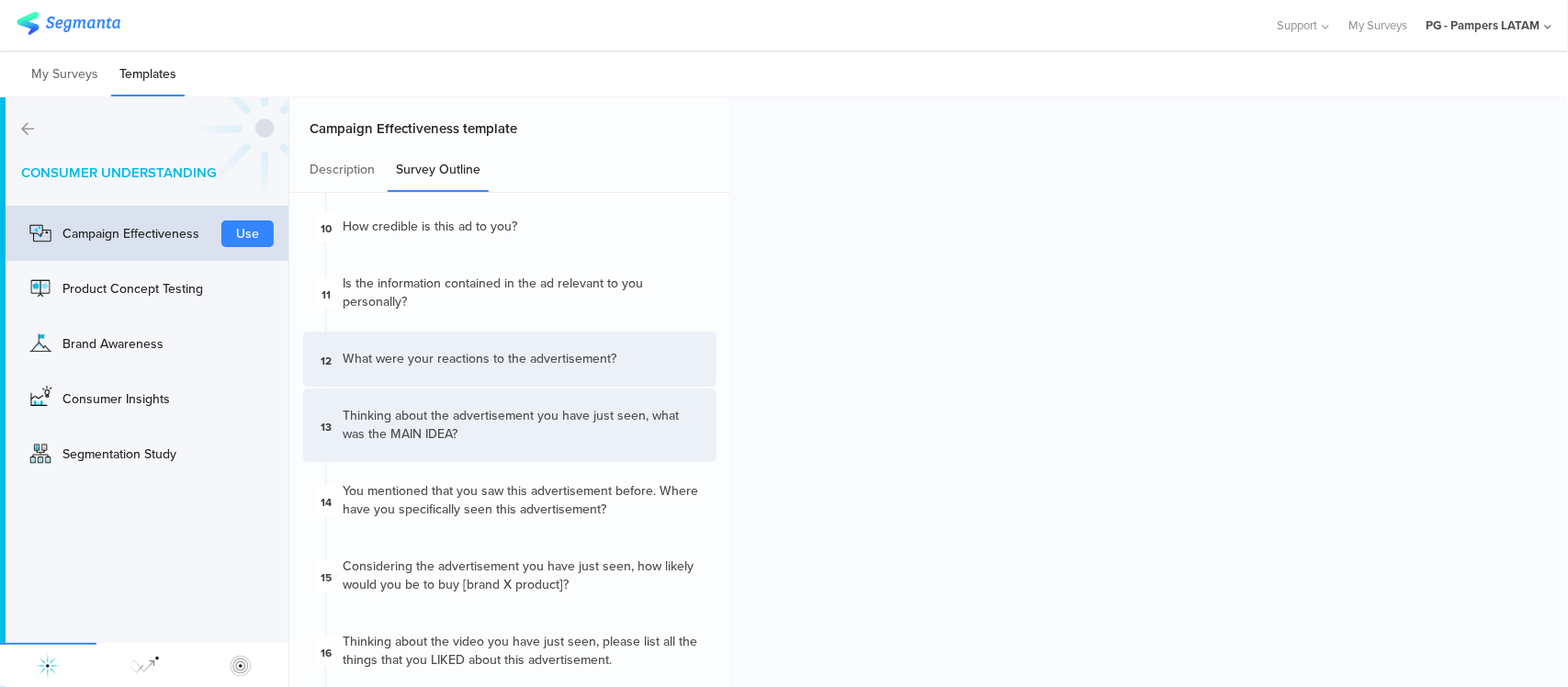
click at [446, 409] on div "Thinking about the advertisement you have just seen, what was the MAIN IDEA?" at bounding box center [522, 425] width 360 height 37
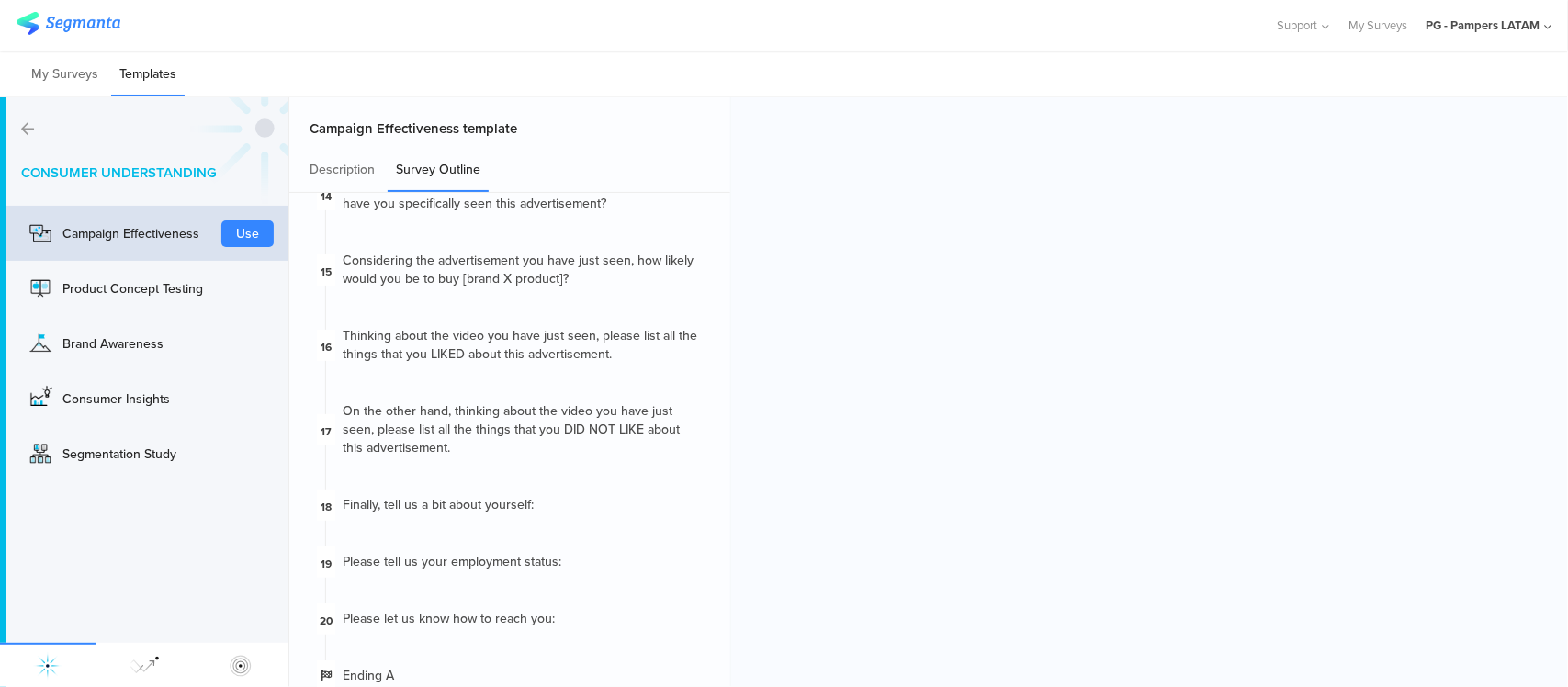
scroll to position [1004, 0]
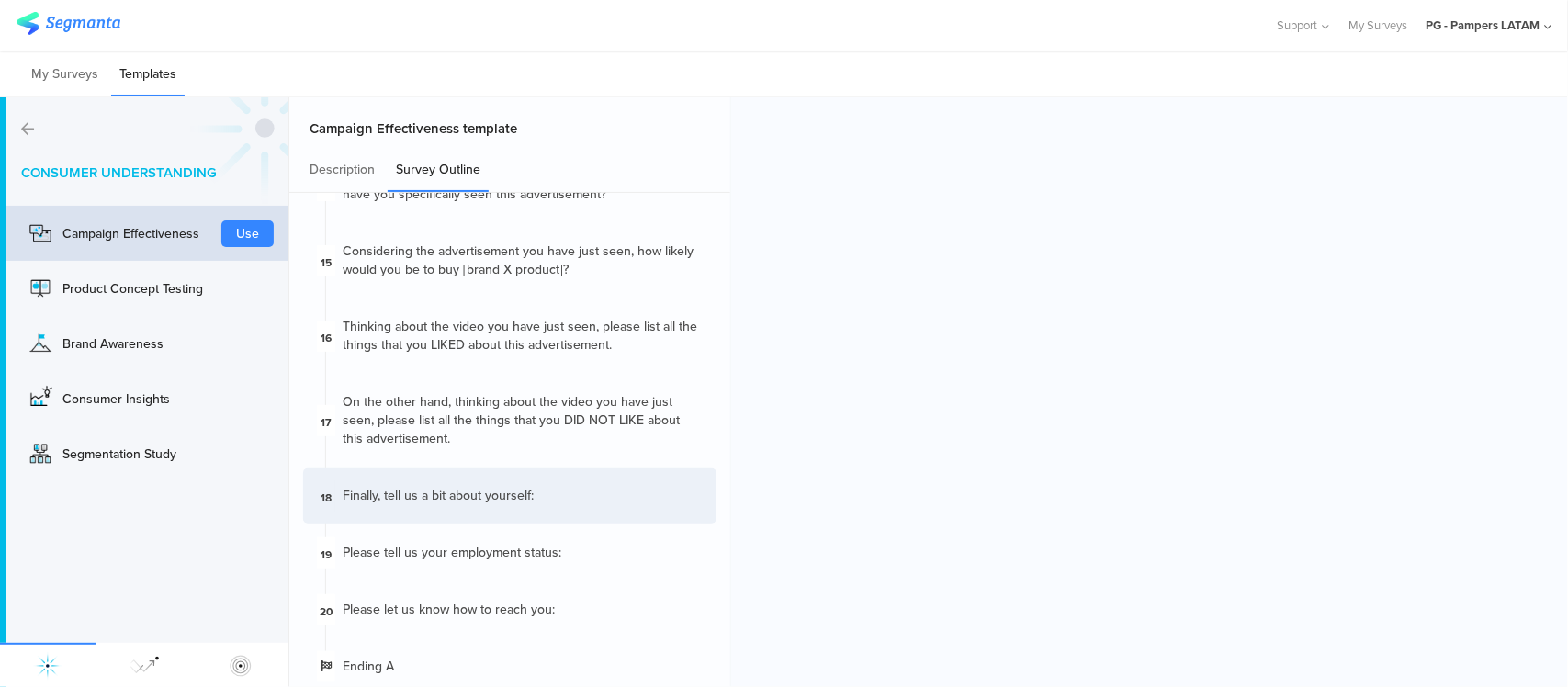
click at [543, 473] on div "18 Finally, tell us a bit about yourself:" at bounding box center [509, 495] width 413 height 55
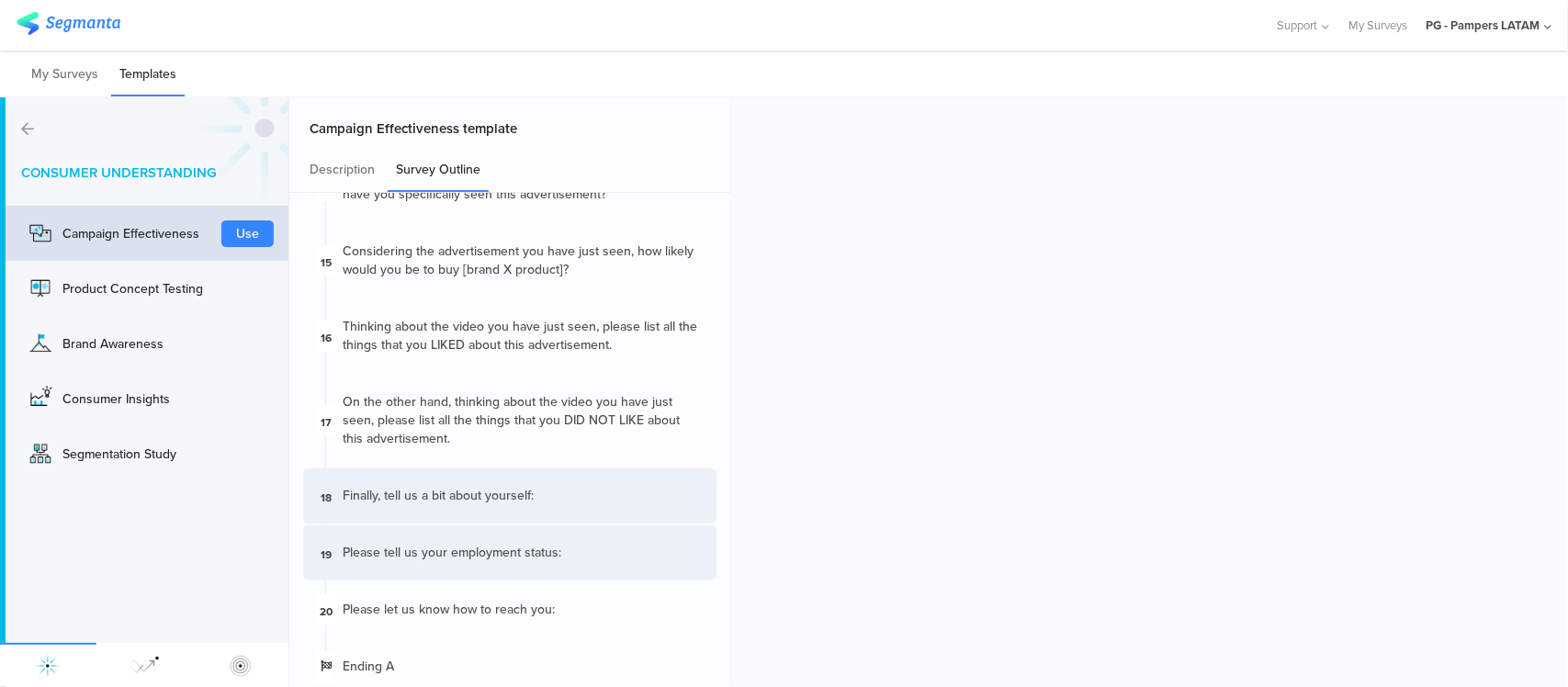
click at [540, 544] on div "Please tell us your employment status:﻿" at bounding box center [451, 553] width 218 height 18
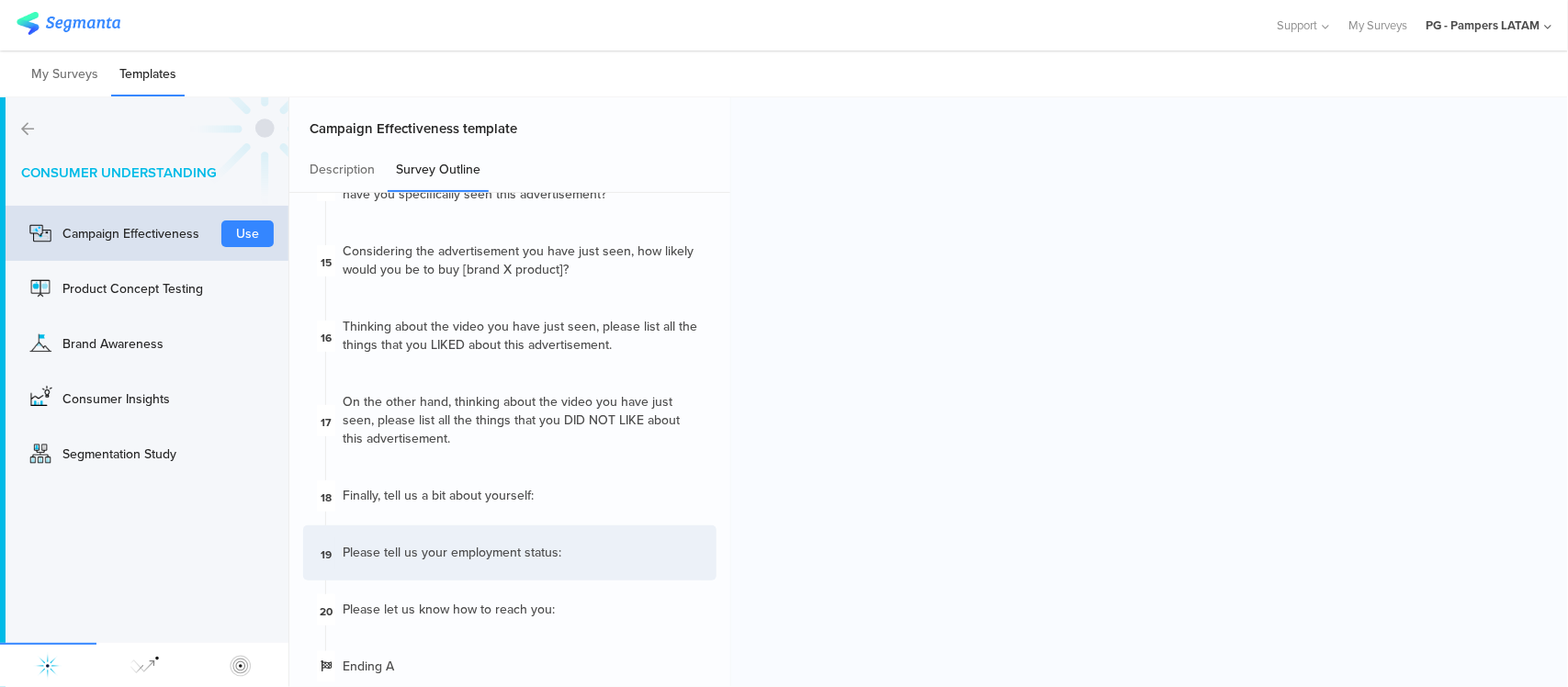
click at [19, 123] on div "Consumer Understanding Campaign Effectiveness Use Product Concept Testing Use B…" at bounding box center [144, 392] width 289 height 589
click at [30, 124] on icon at bounding box center [27, 128] width 13 height 15
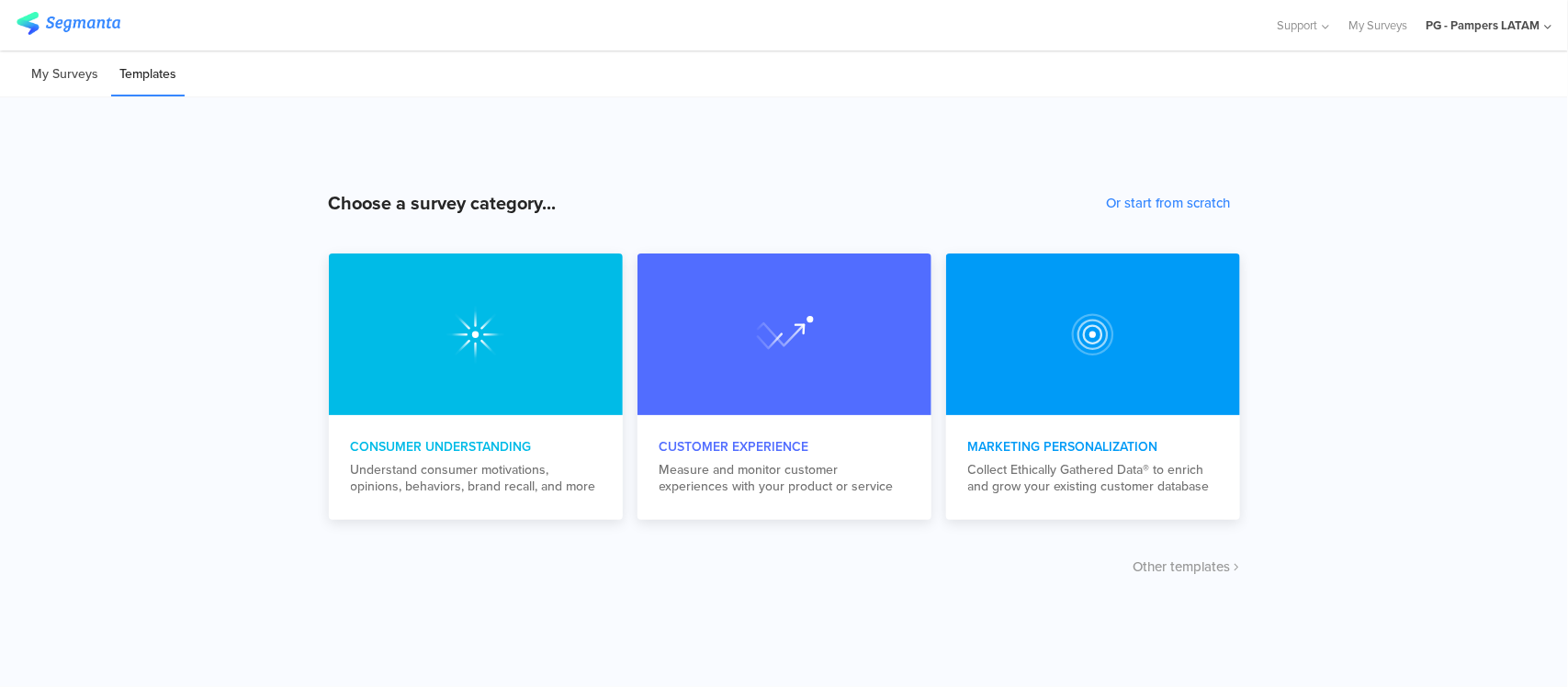
click at [74, 67] on li "My Surveys" at bounding box center [65, 74] width 84 height 43
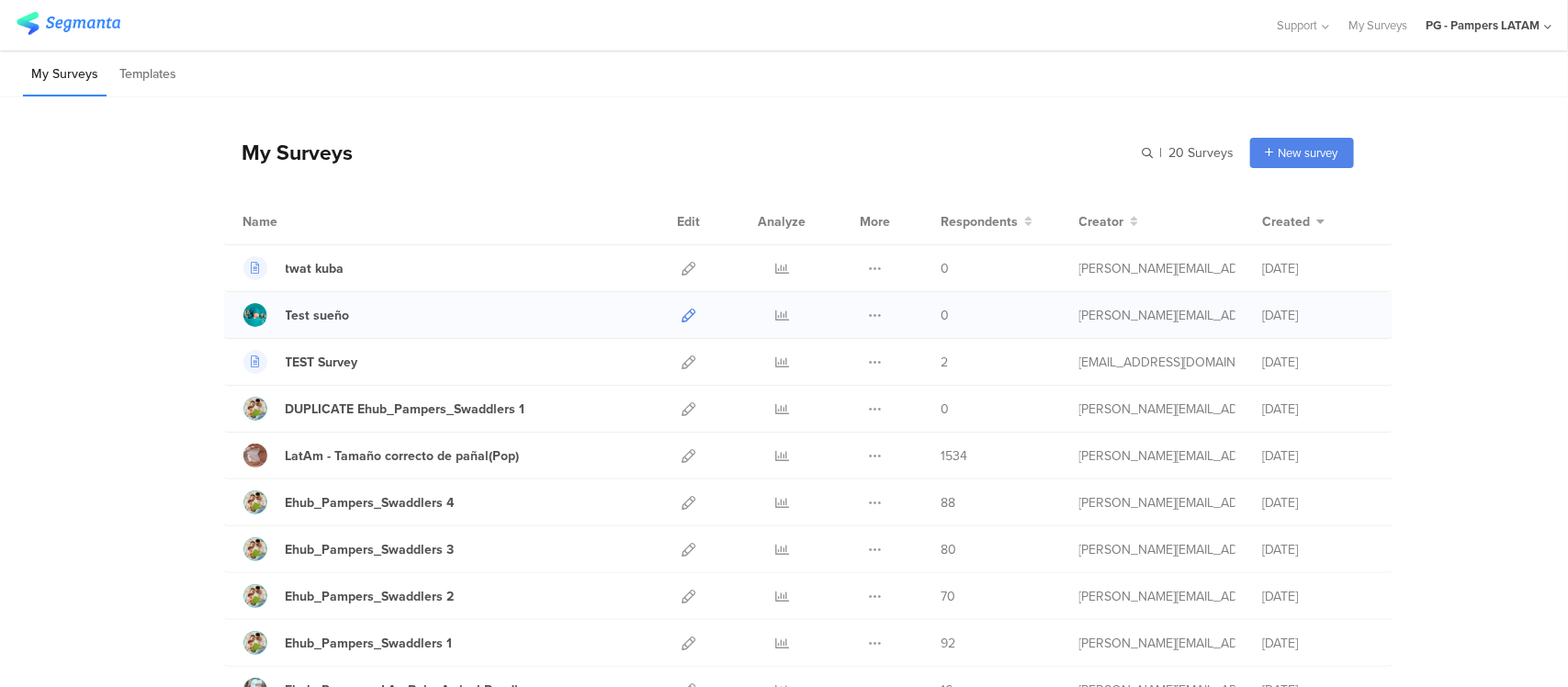
click at [682, 314] on icon at bounding box center [689, 316] width 14 height 14
drag, startPoint x: 222, startPoint y: 147, endPoint x: 355, endPoint y: 149, distance: 133.0
click at [355, 149] on div "My Surveys | 20 Surveys New survey Start from scratch Choose from templates" at bounding box center [789, 152] width 1130 height 74
drag, startPoint x: 194, startPoint y: 121, endPoint x: 379, endPoint y: 149, distance: 187.1
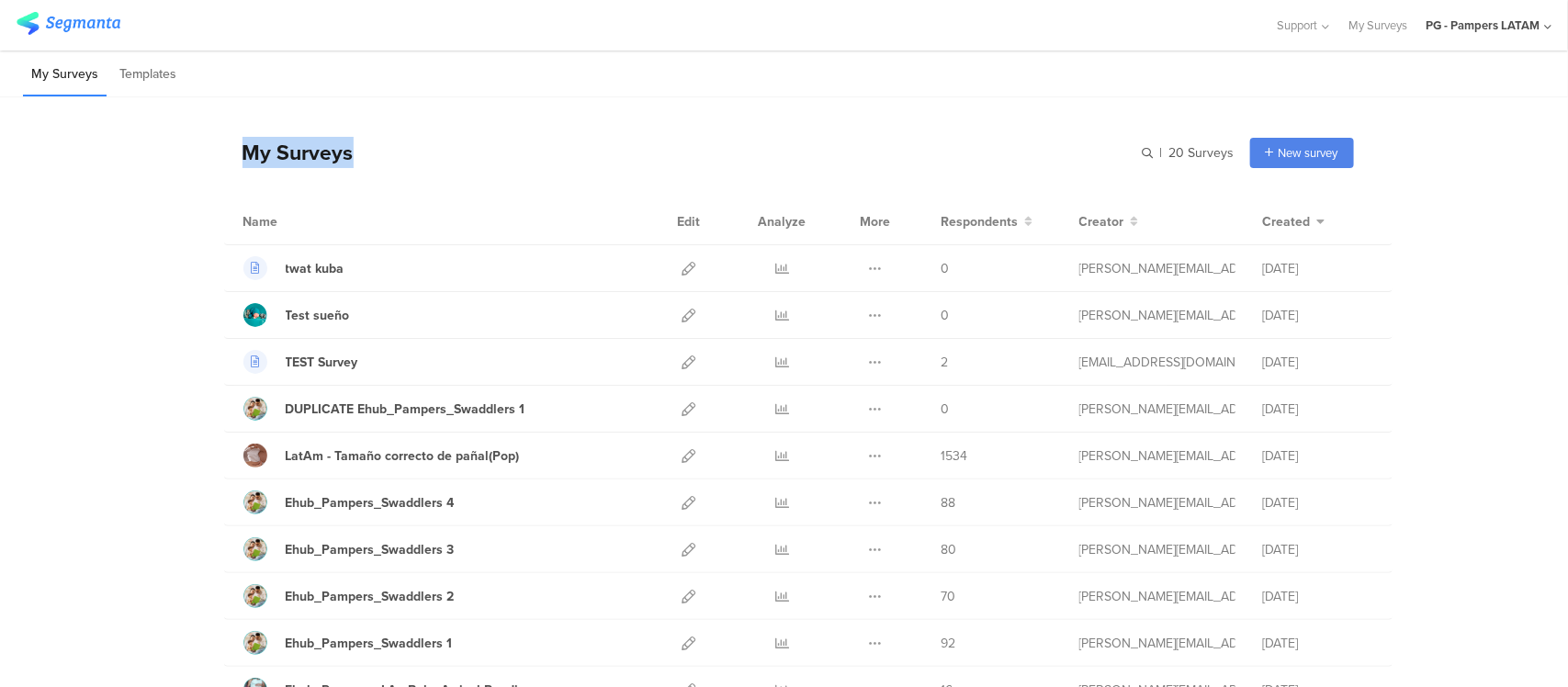
click at [379, 149] on div "My Surveys | 20 Surveys New survey Start from scratch Choose from templates Nam…" at bounding box center [784, 653] width 1568 height 1112
click at [375, 149] on div "My Surveys | 20 Surveys New survey Start from scratch Choose from templates" at bounding box center [789, 152] width 1130 height 74
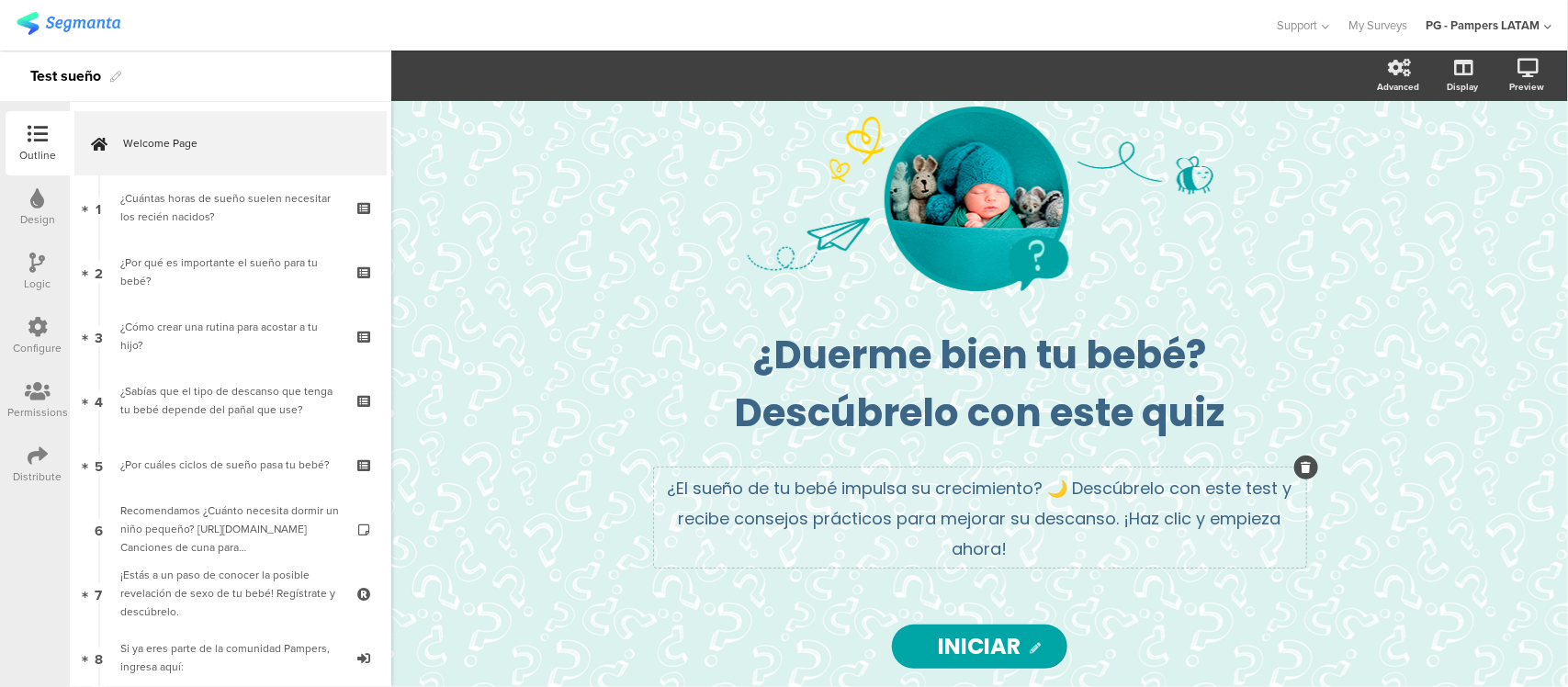
scroll to position [24, 0]
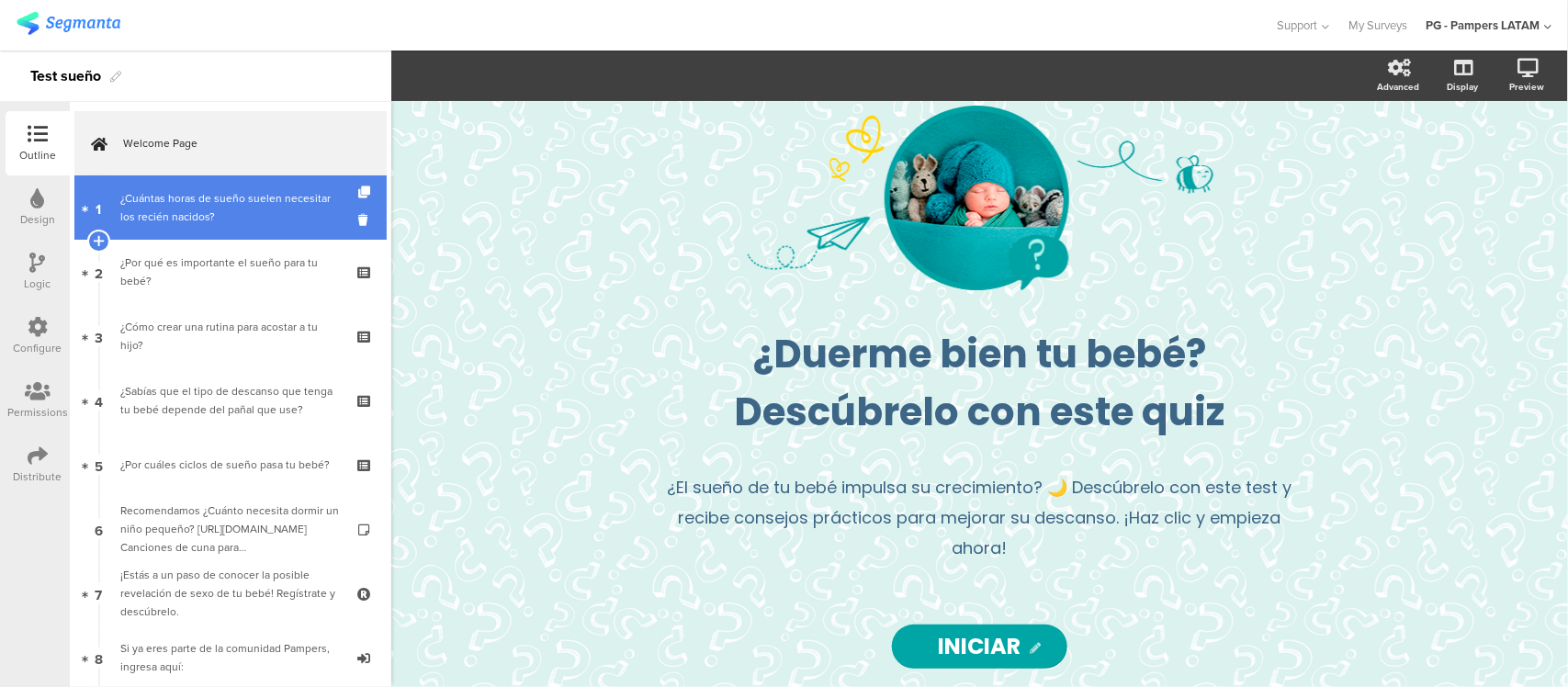
click at [217, 231] on link "1 ¿Cuántas horas de sueño suelen necesitar los recién nacidos?" at bounding box center [231, 207] width 313 height 65
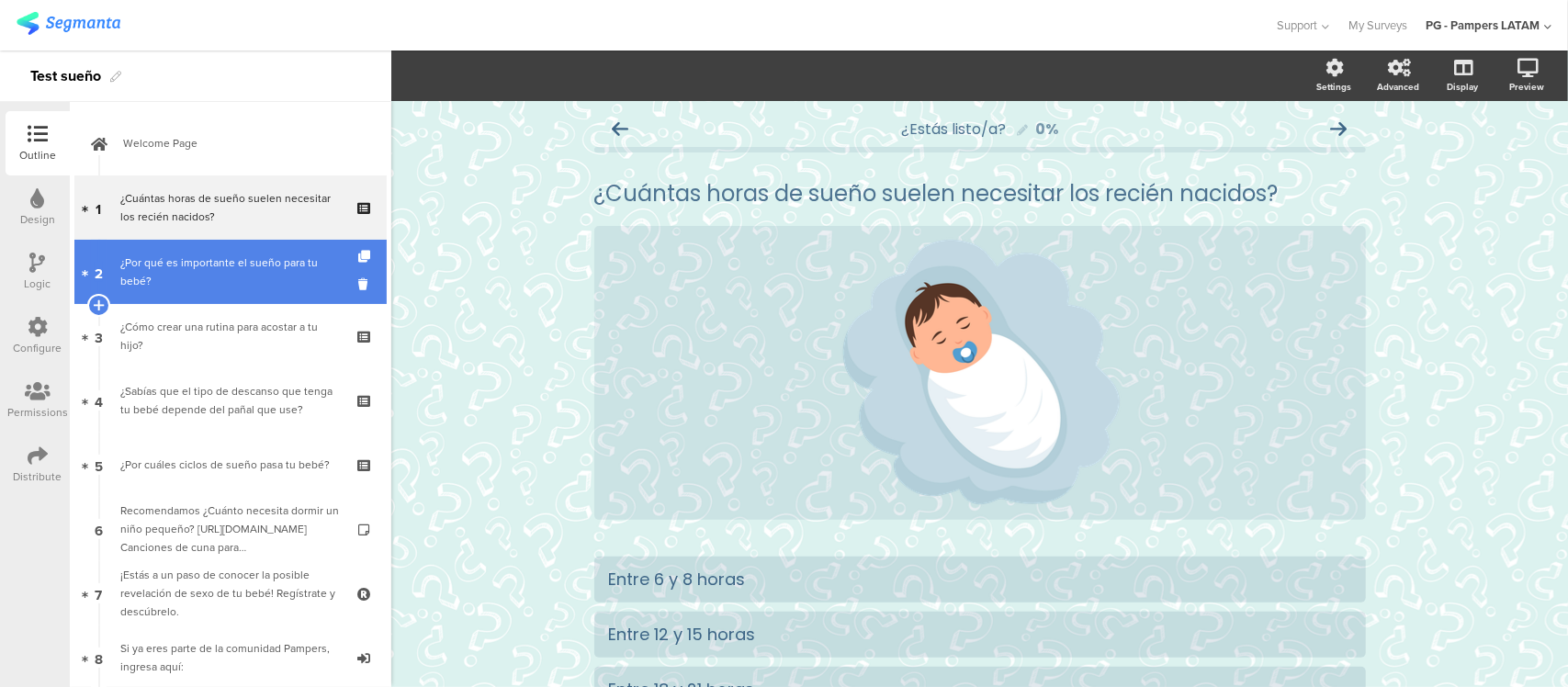
click at [227, 271] on div "¿Por qué es importante el sueño para tu bebé?" at bounding box center [230, 272] width 219 height 37
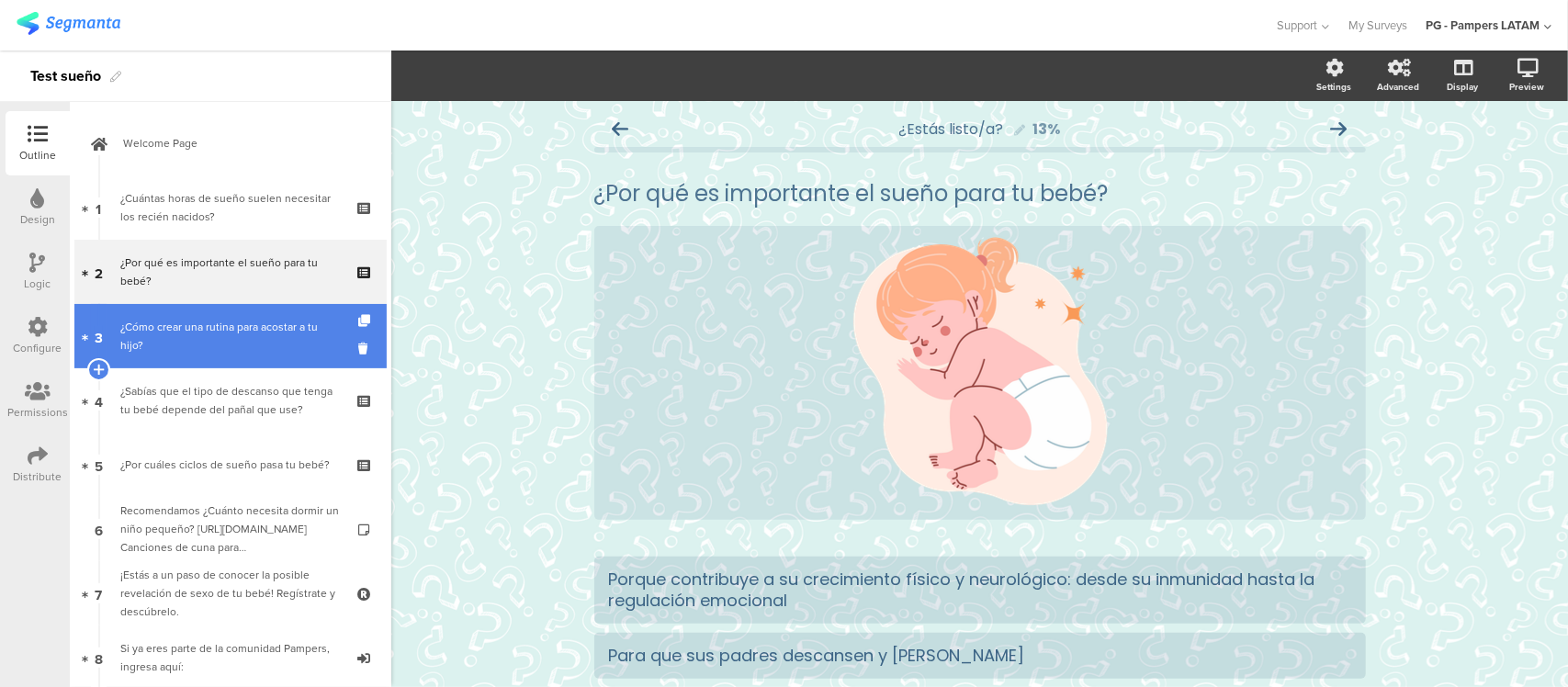
click at [218, 341] on div "¿Cómo crear una rutina para acostar a tu hijo?" at bounding box center [230, 336] width 219 height 37
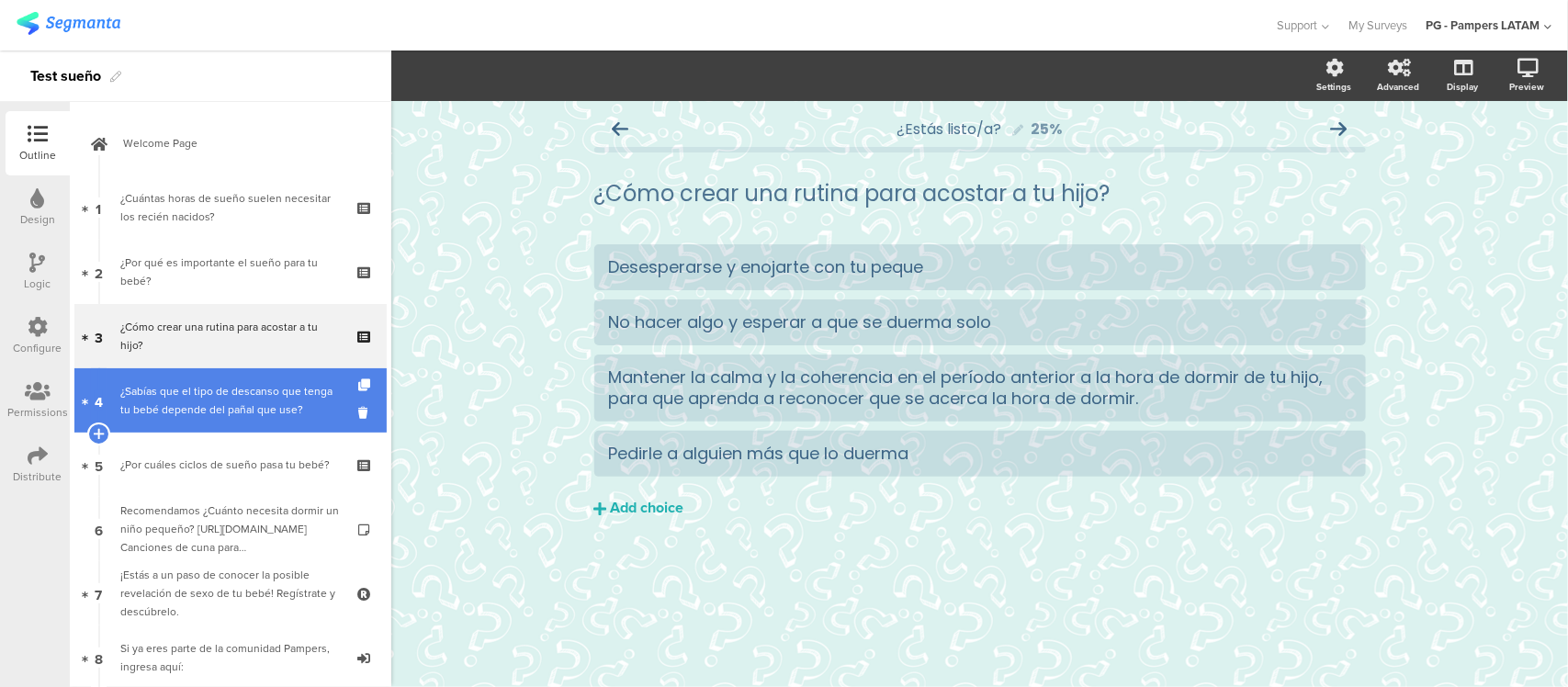
click at [220, 388] on div "¿Sabías que el tipo de descanso que tenga tu bebé depende del pañal que use?" at bounding box center [230, 400] width 219 height 37
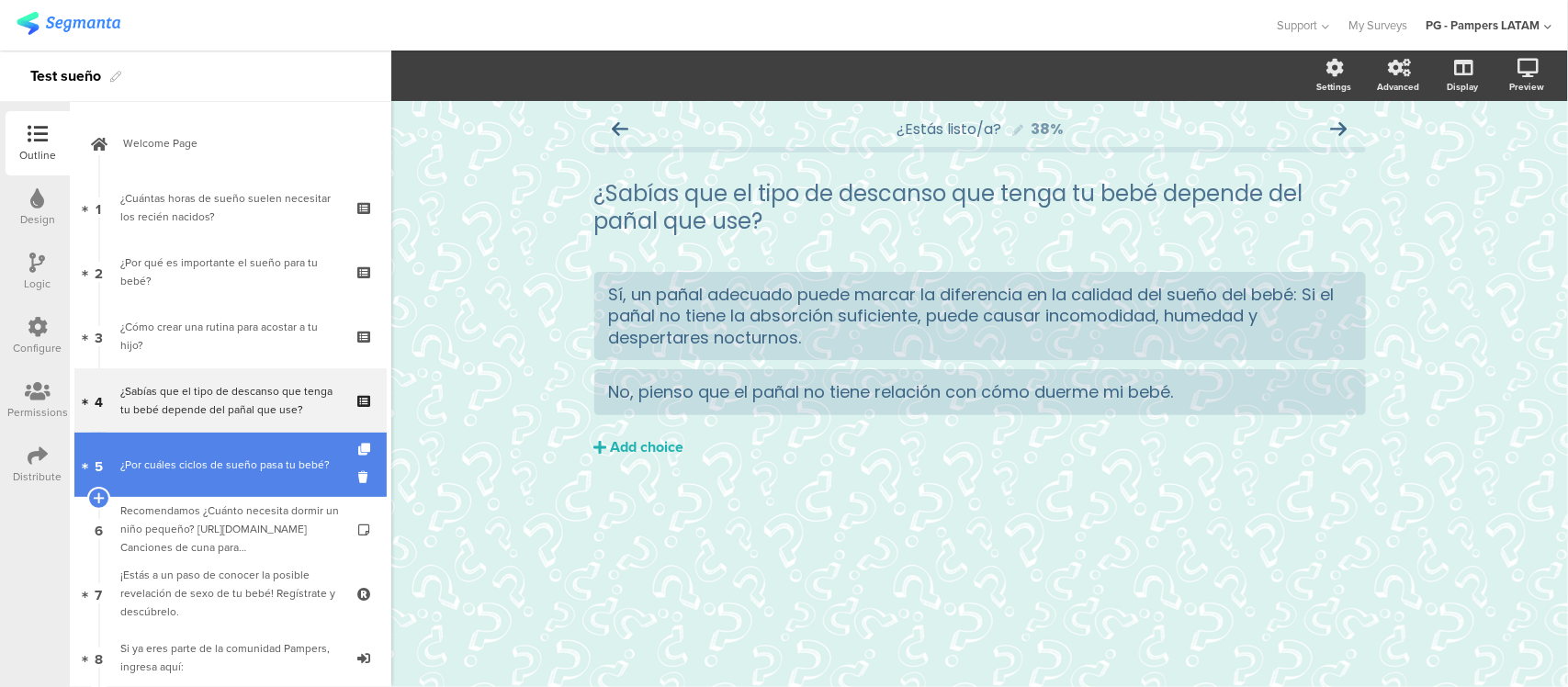
click at [220, 455] on div "¿Por cuáles ciclos de sueño pasa tu bebé?" at bounding box center [230, 464] width 219 height 18
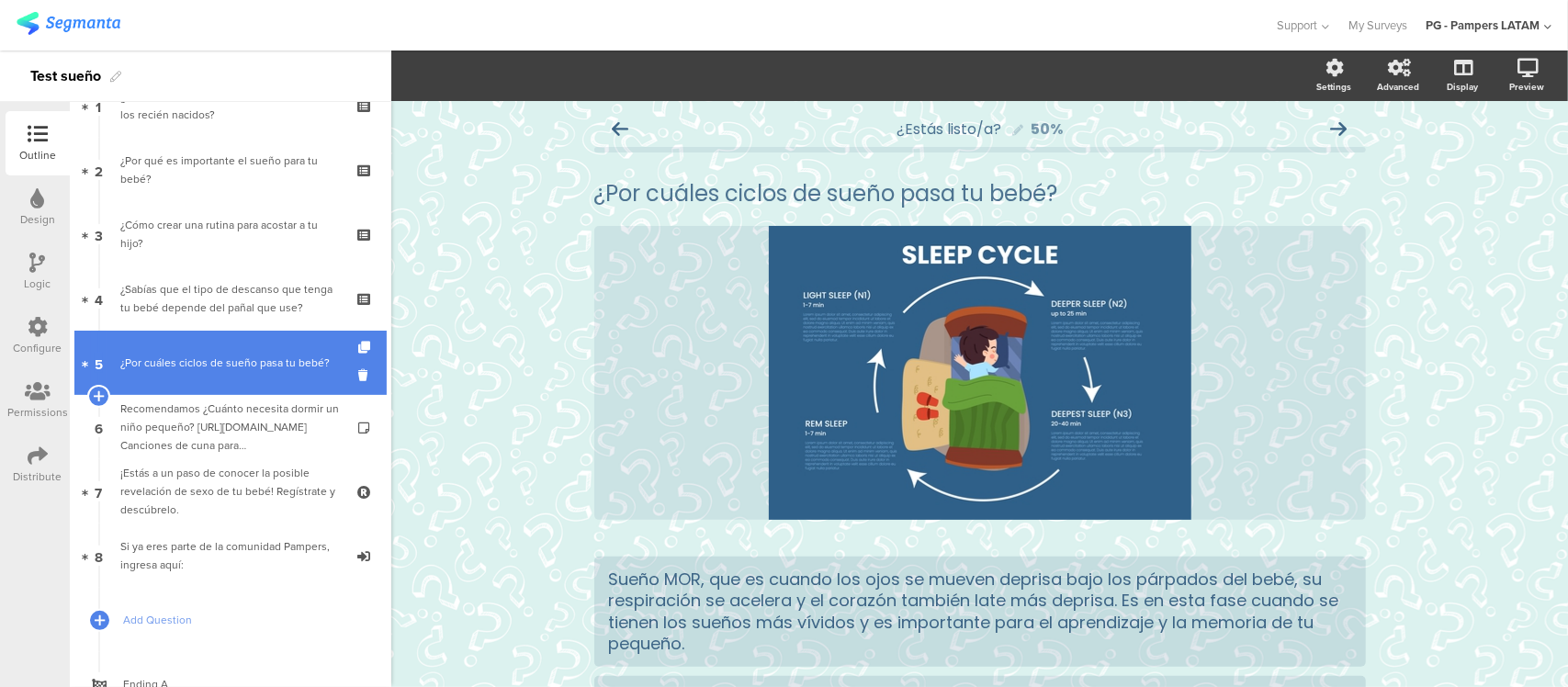
scroll to position [114, 0]
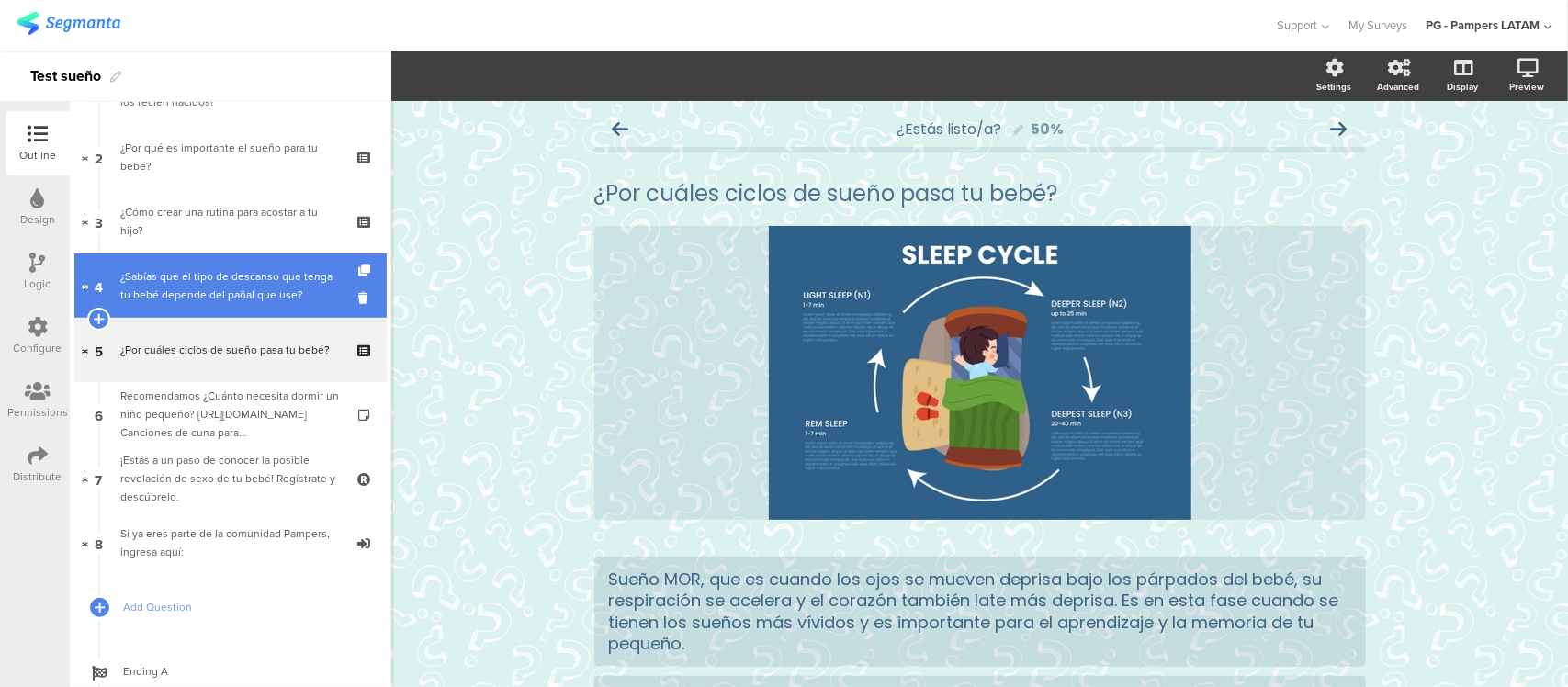
click at [242, 287] on div "¿Sabías que el tipo de descanso que tenga tu bebé depende del pañal que use?" at bounding box center [230, 285] width 219 height 37
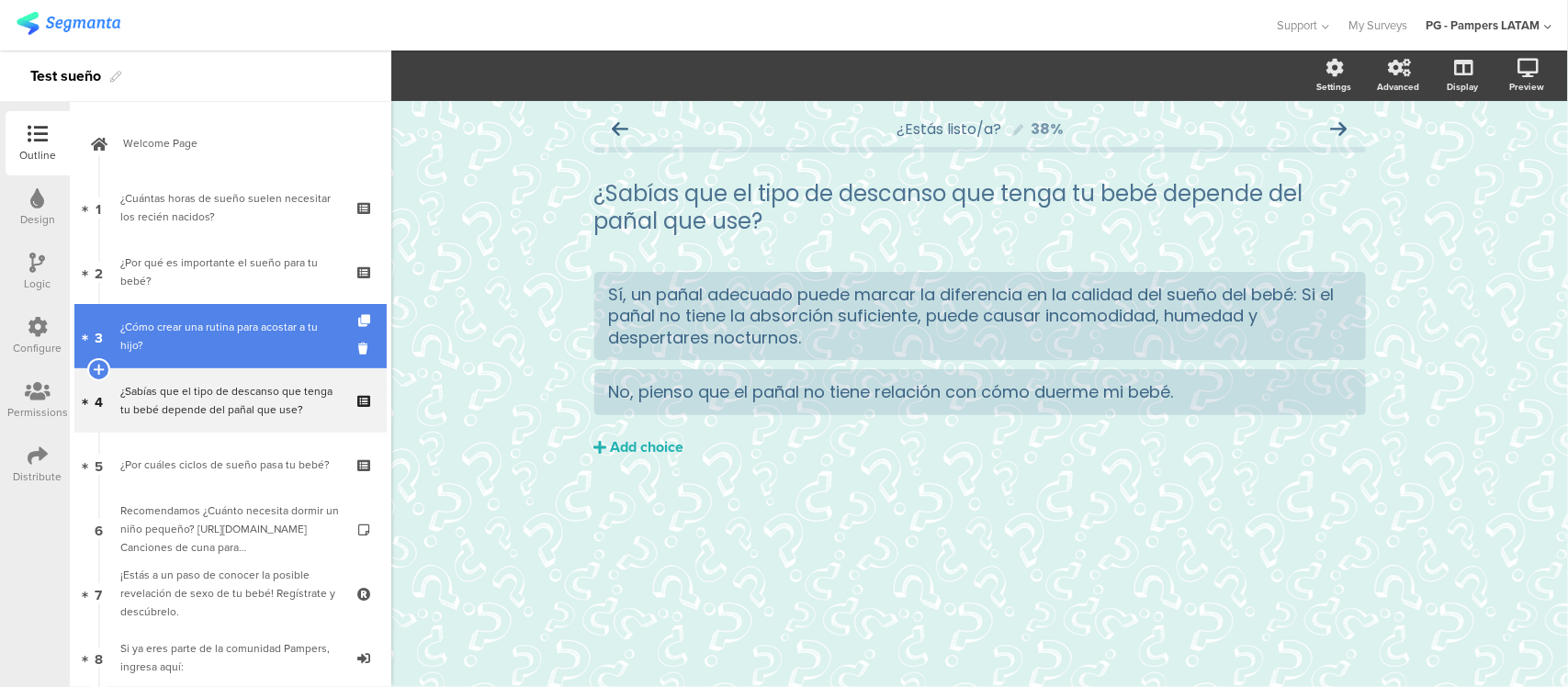
click at [242, 345] on div "¿Cómo crear una rutina para acostar a tu hijo?" at bounding box center [230, 336] width 219 height 37
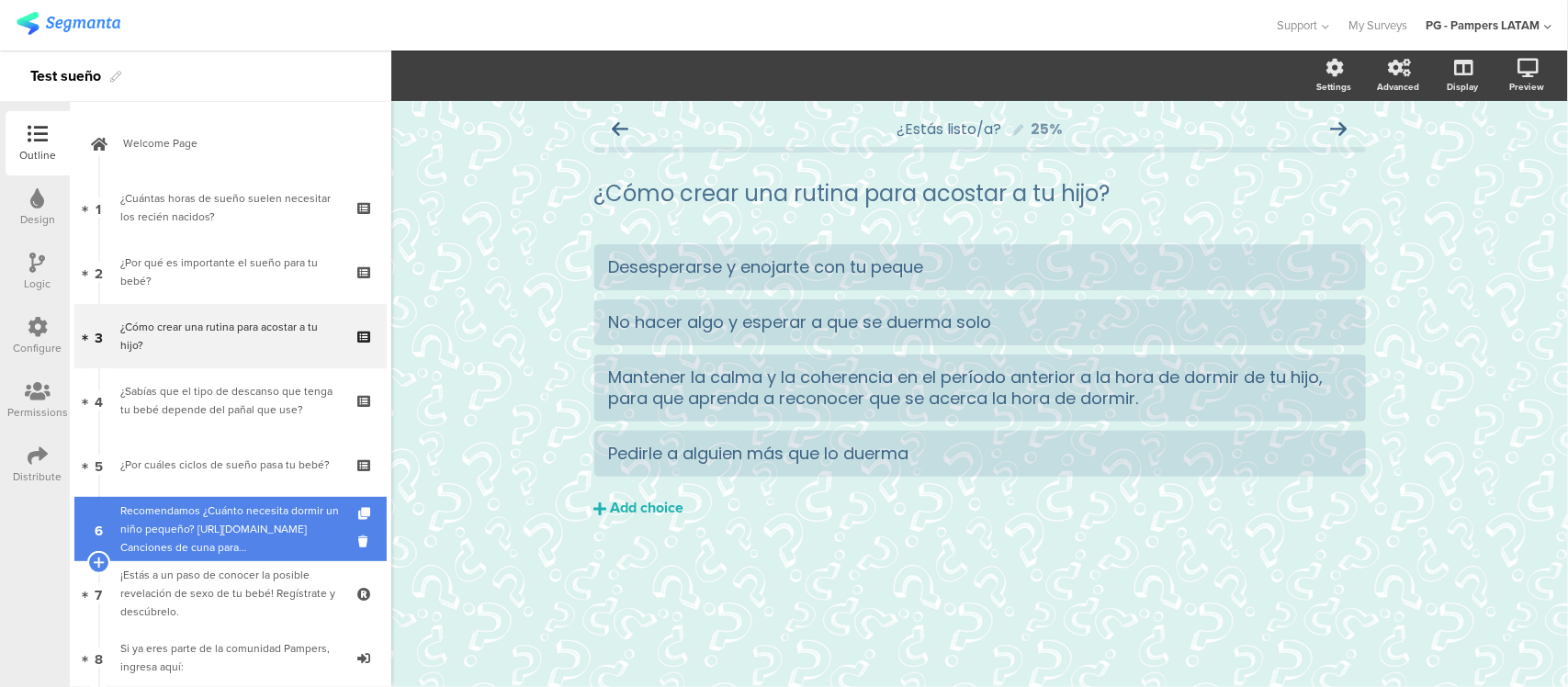
click at [241, 516] on div "Recomendamos ¿Cuánto necesita dormir un niño pequeño? [URL][DOMAIN_NAME] Cancio…" at bounding box center [230, 529] width 219 height 55
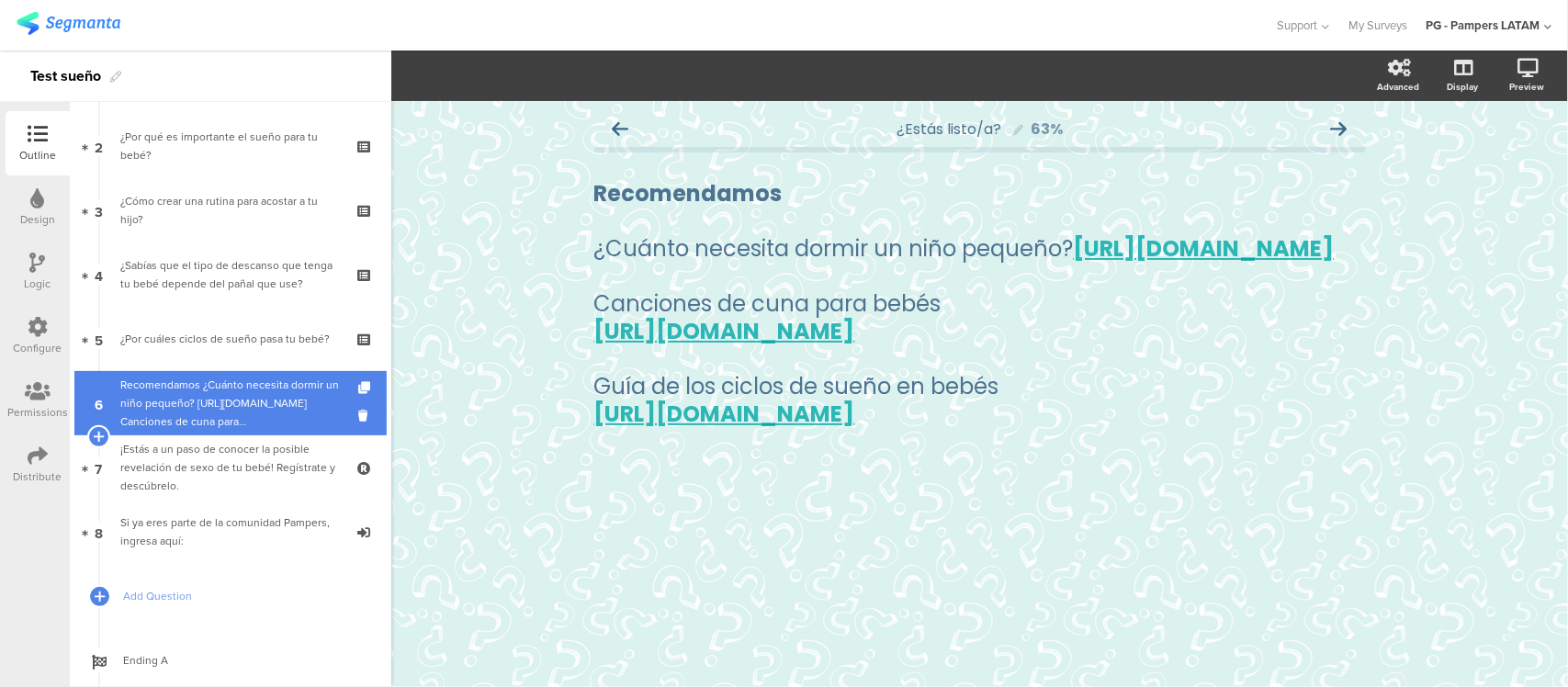
scroll to position [230, 0]
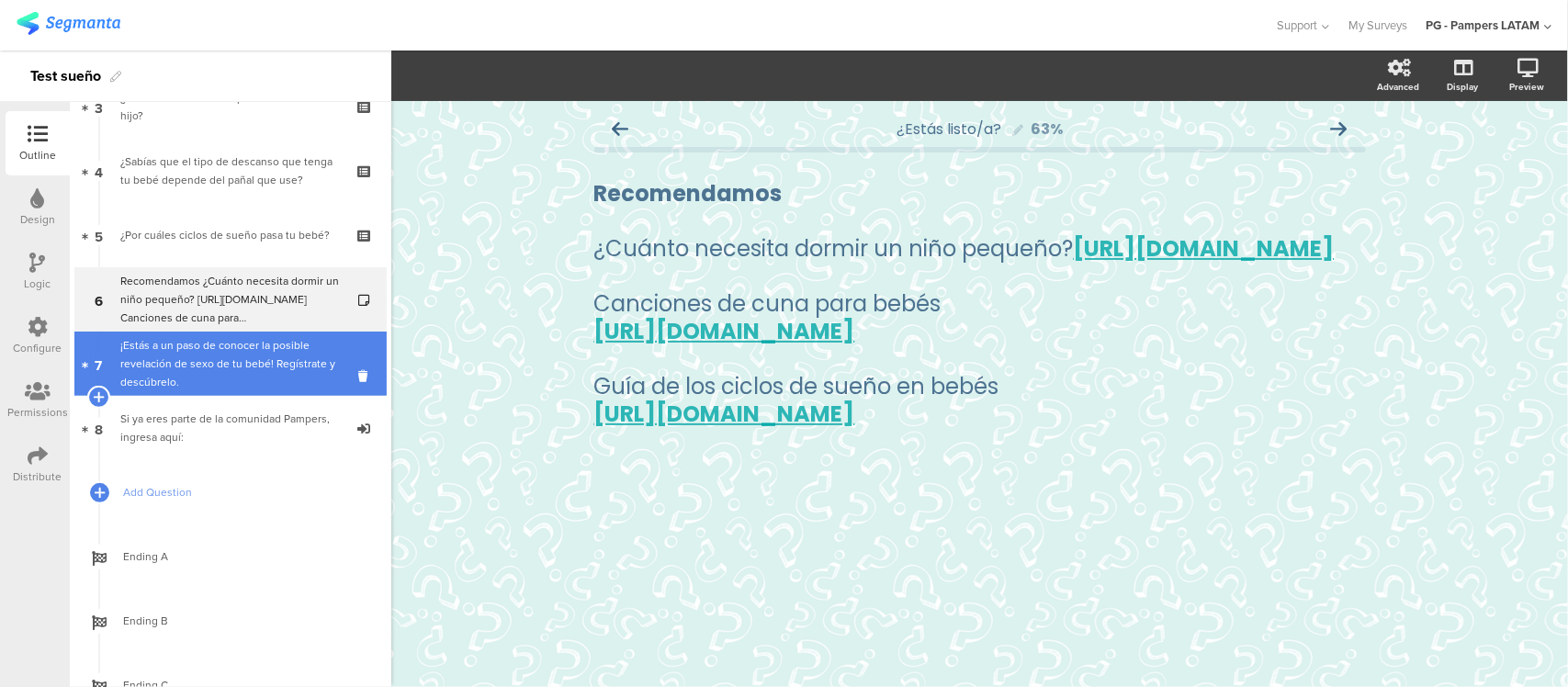
click at [241, 351] on div "¡Estás a un paso de conocer la posible revelación de sexo de tu bebé! Regístrat…" at bounding box center [230, 363] width 219 height 55
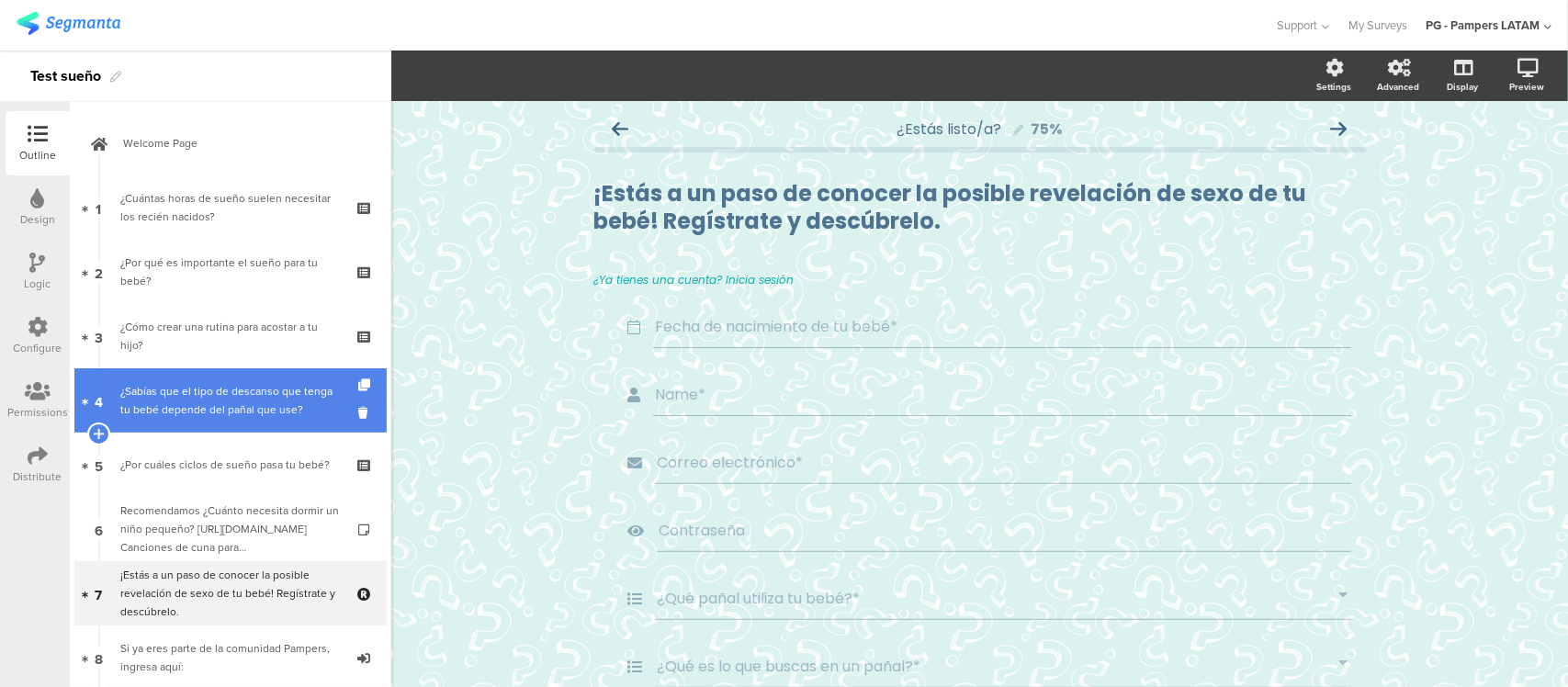
click at [222, 397] on div "¿Sabías que el tipo de descanso que tenga tu bebé depende del pañal que use?" at bounding box center [230, 400] width 219 height 37
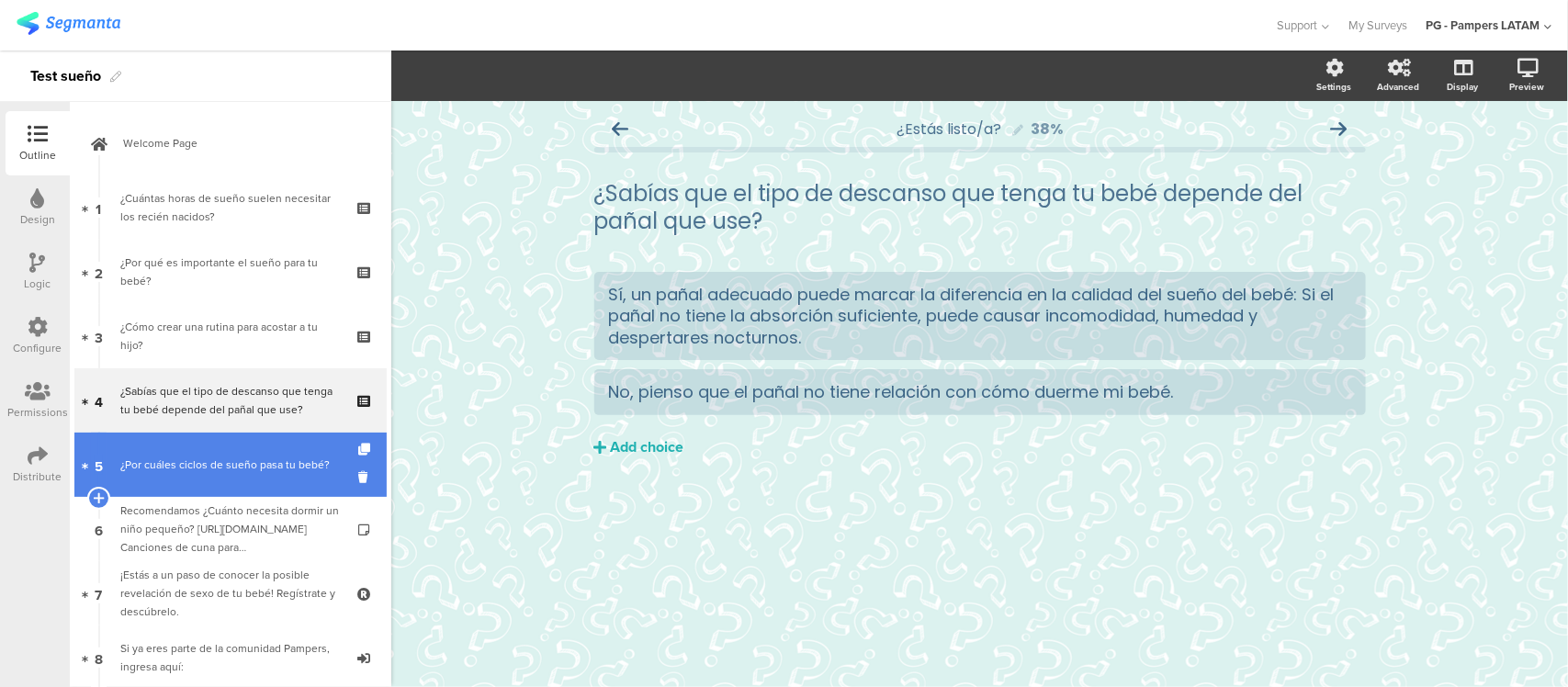
click at [235, 474] on div "¿Por cuáles ciclos de sueño pasa tu bebé?" at bounding box center [230, 464] width 219 height 18
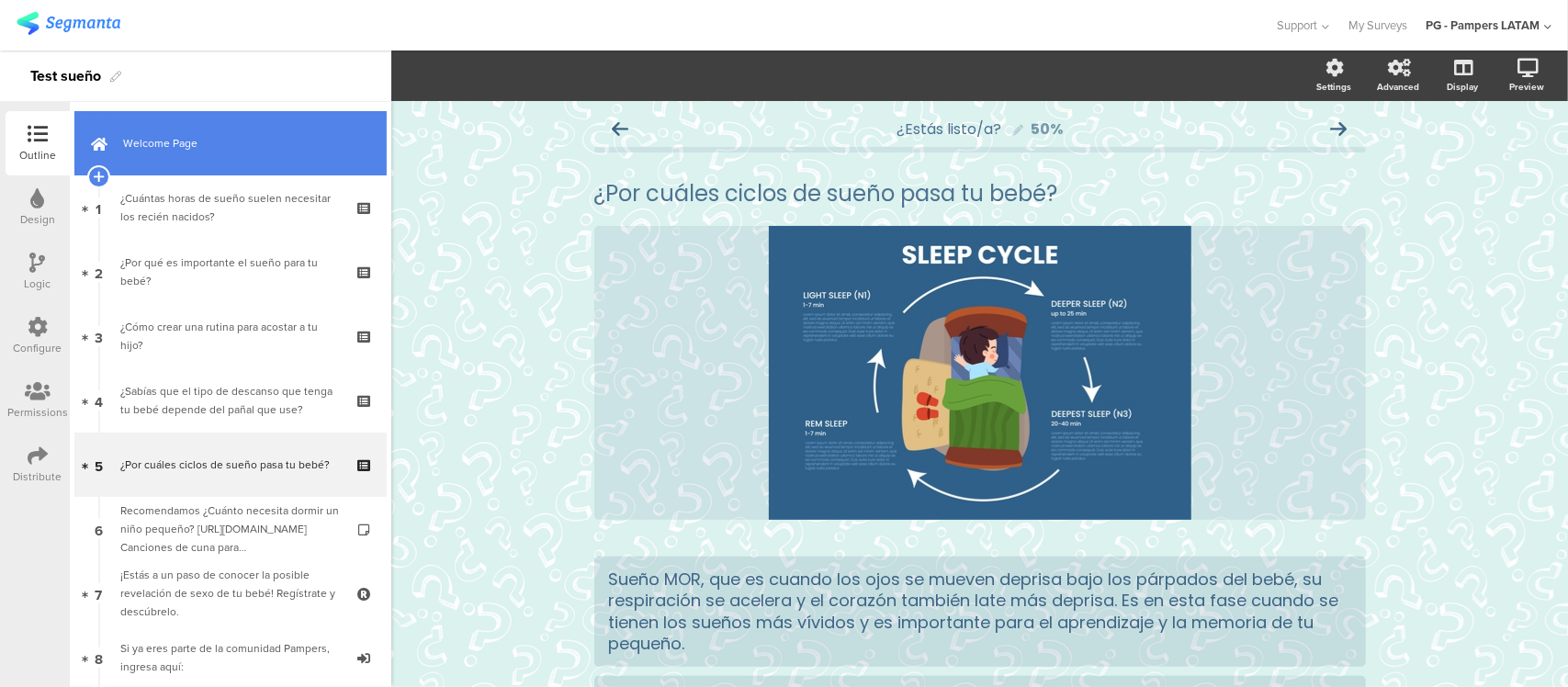
click at [194, 167] on link "Welcome Page" at bounding box center [231, 143] width 313 height 65
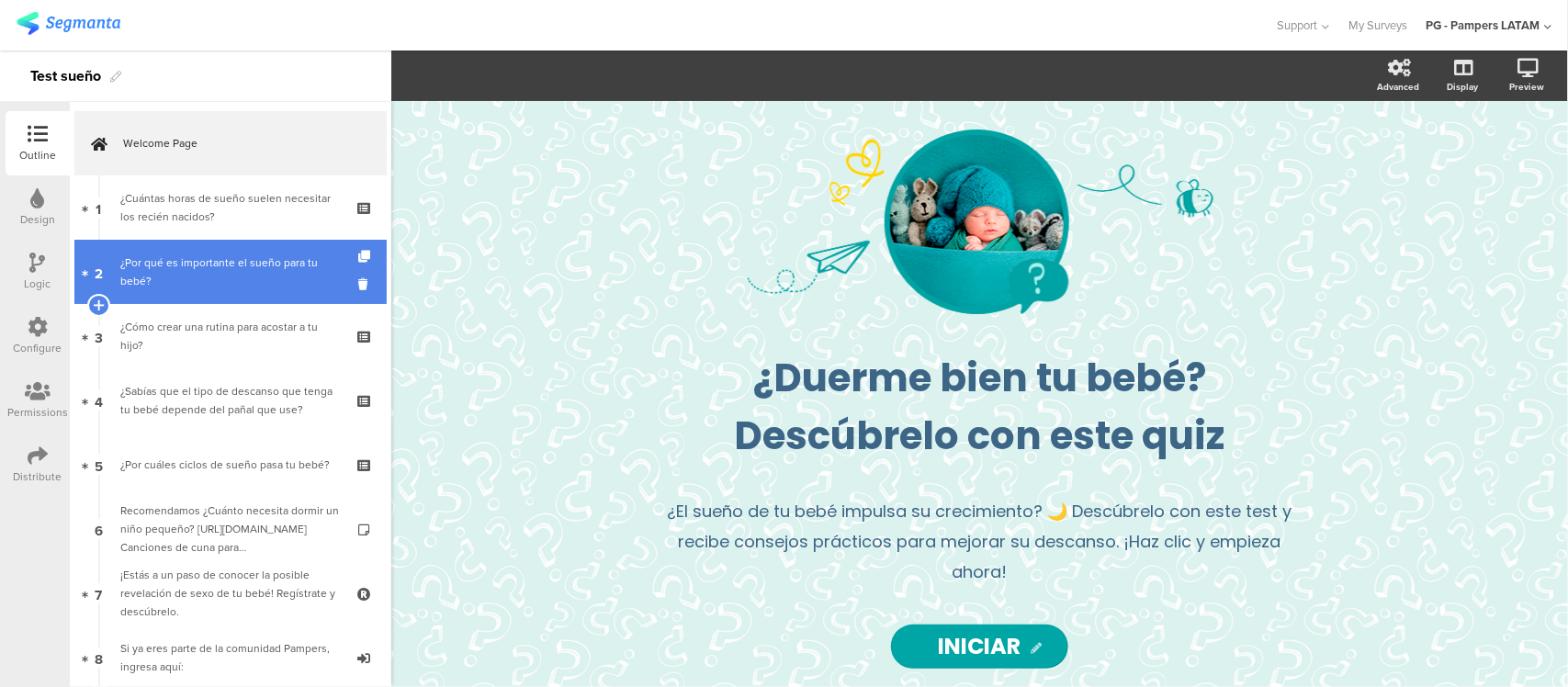
click at [182, 258] on div "¿Por qué es importante el sueño para tu bebé?" at bounding box center [230, 272] width 219 height 37
